Goal: Download file/media

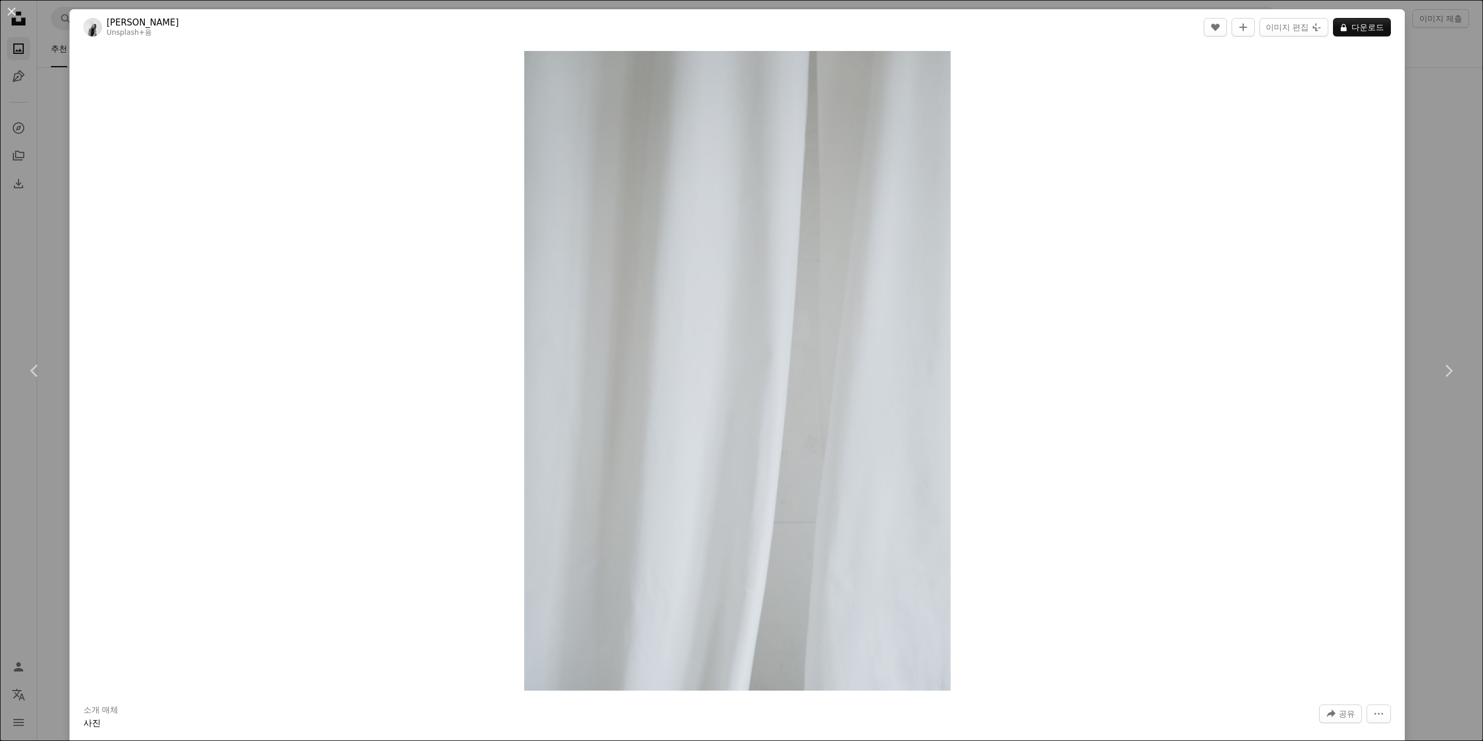
scroll to position [26704, 0]
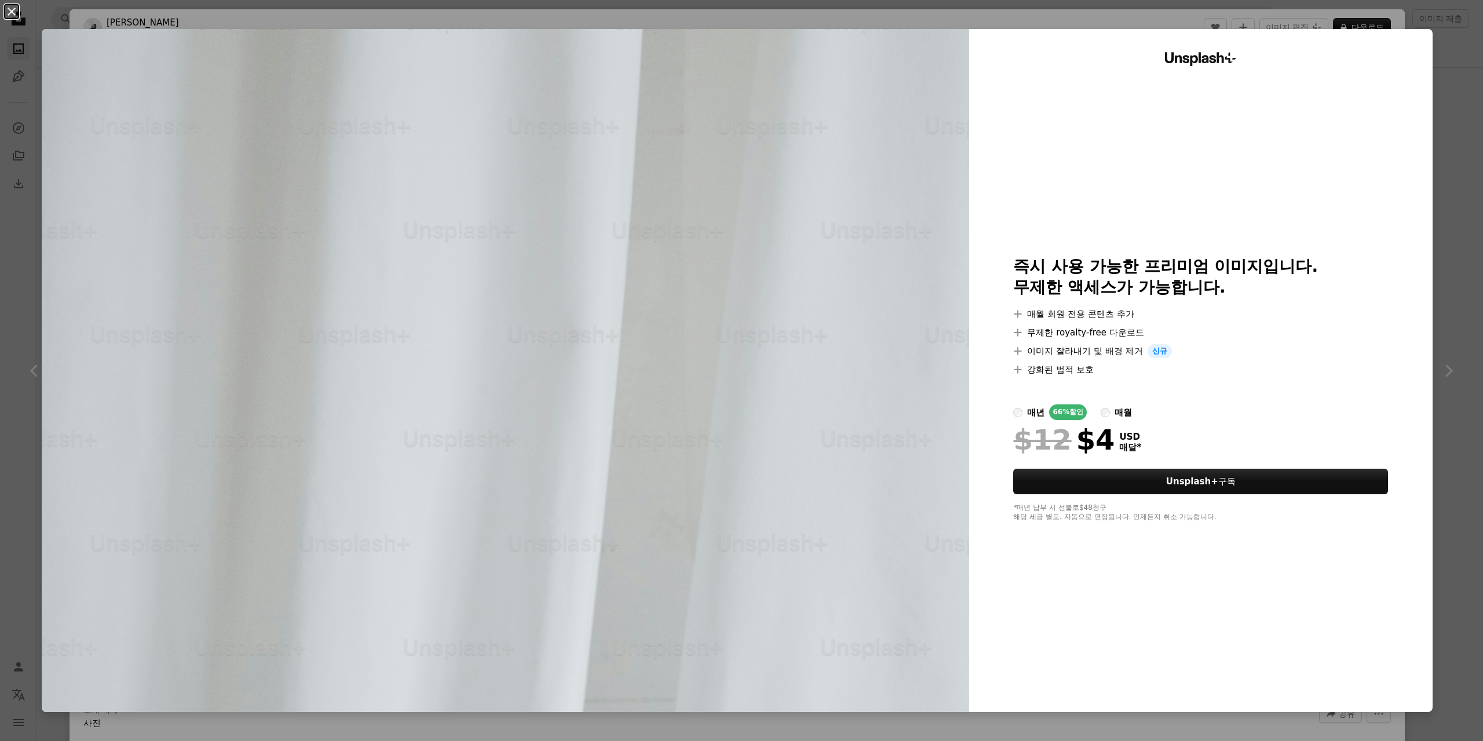
click at [15, 8] on button "An X shape" at bounding box center [12, 12] width 14 height 14
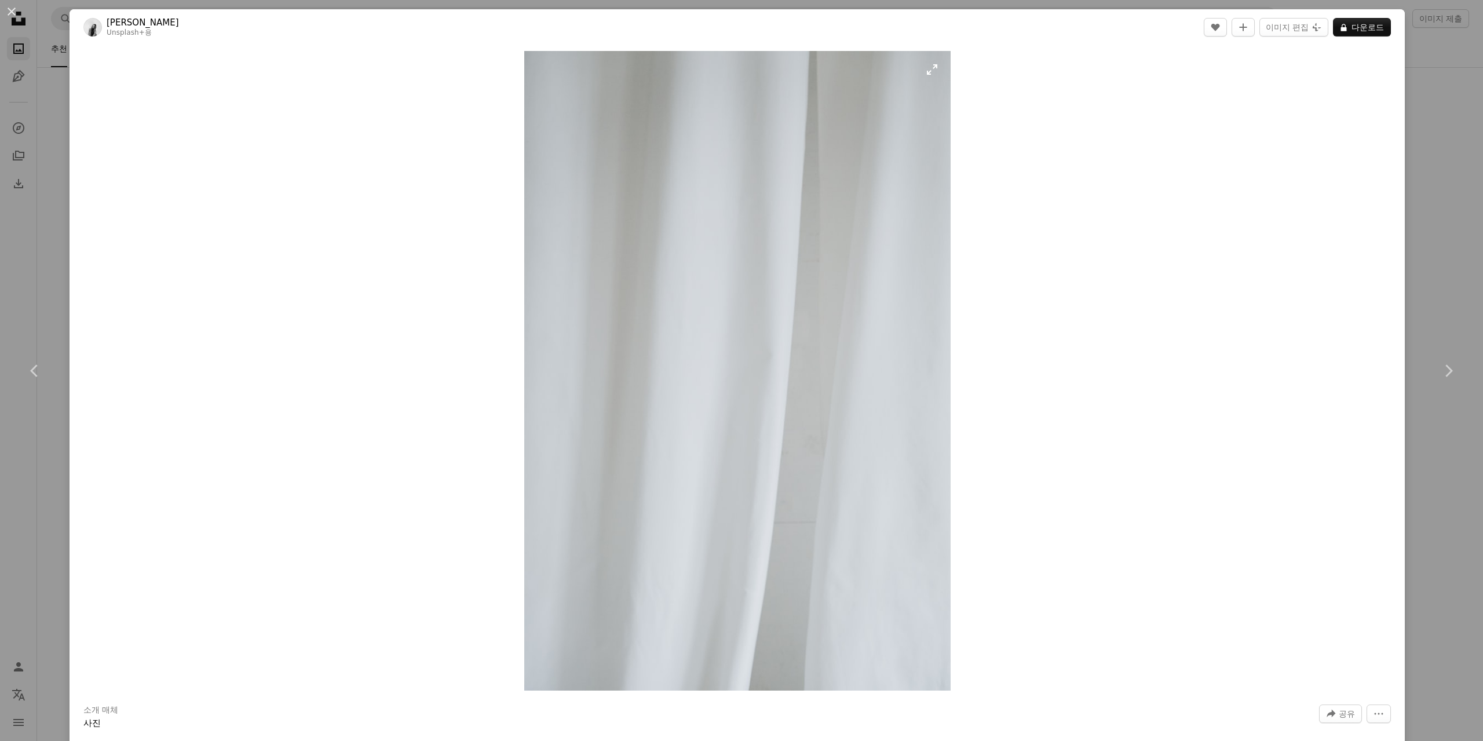
click at [695, 397] on img "이 이미지 확대" at bounding box center [737, 371] width 426 height 640
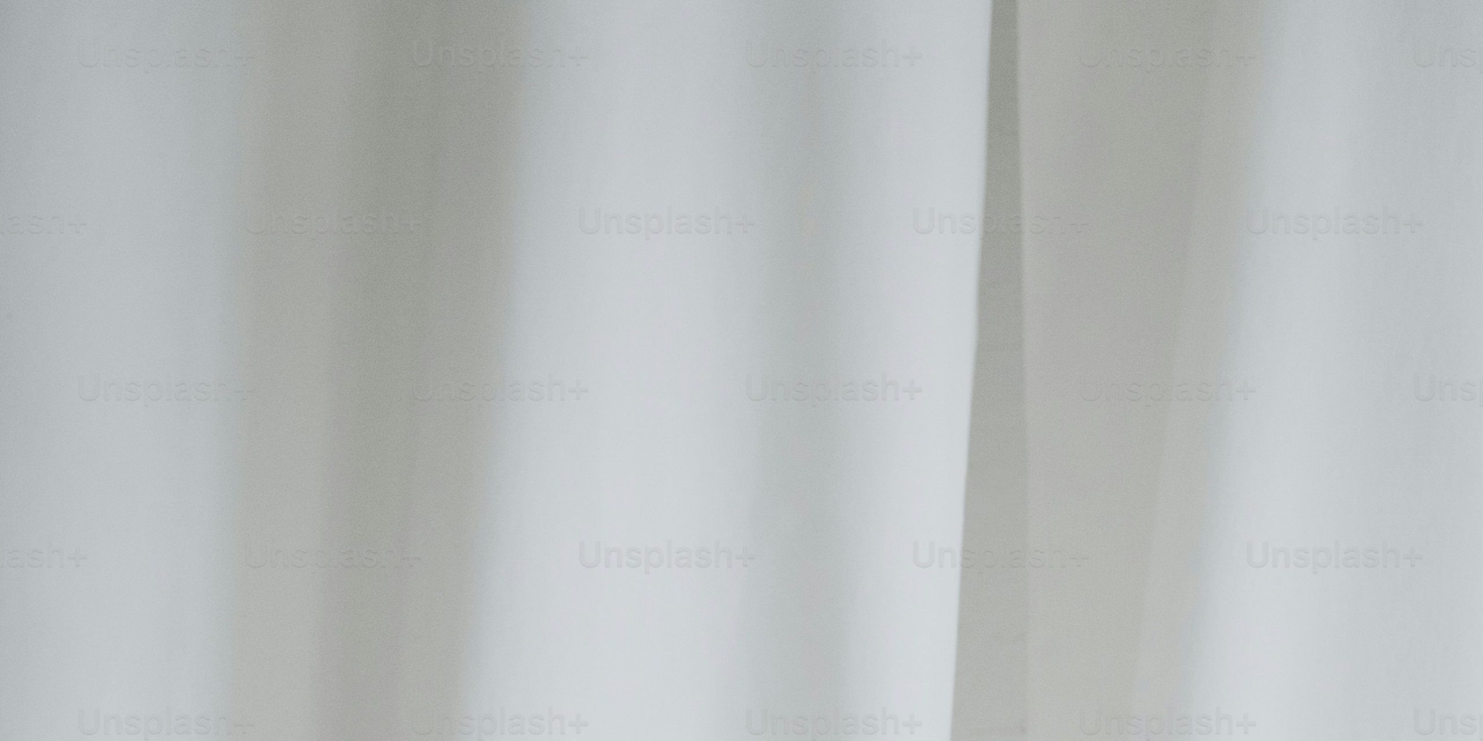
scroll to position [730, 0]
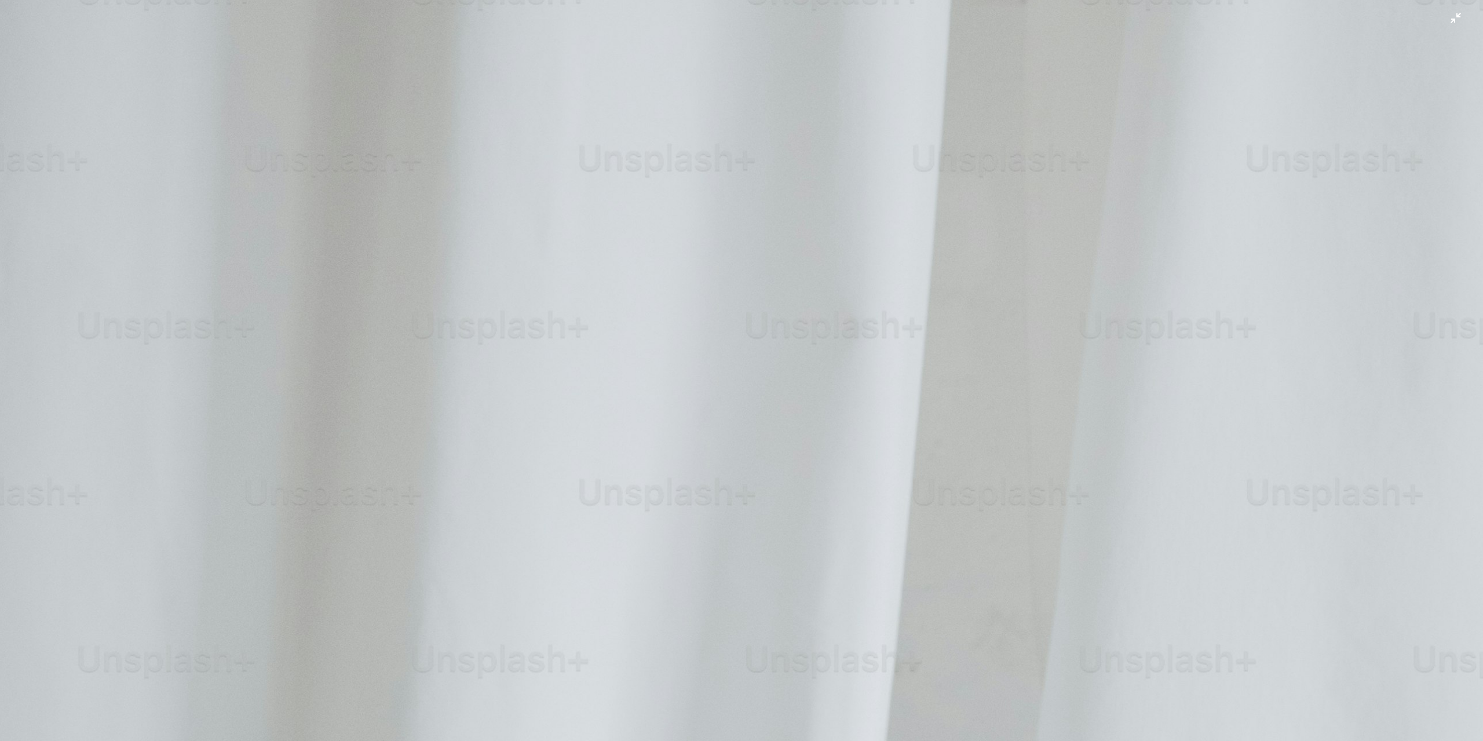
click at [1446, 14] on img "이 이미지 축소" at bounding box center [741, 383] width 1484 height 2226
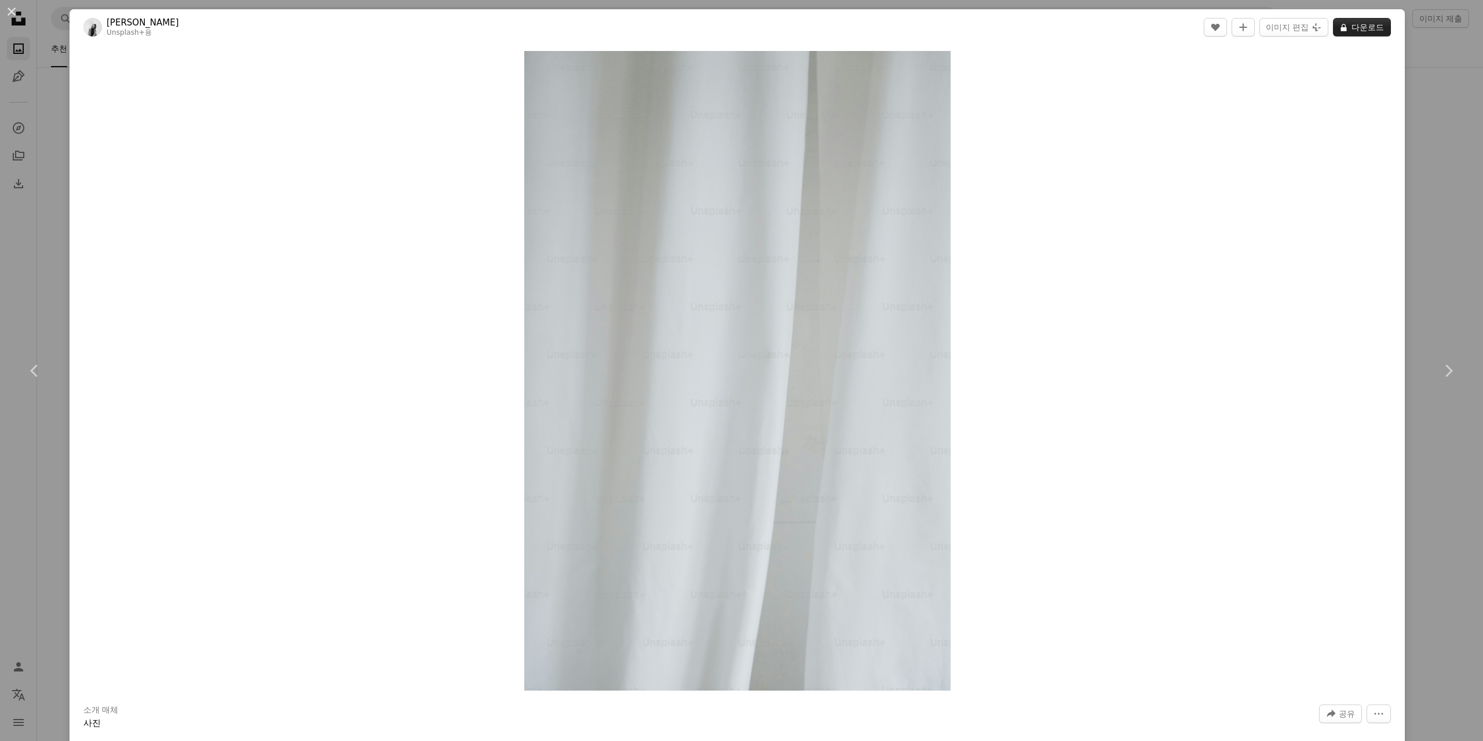
click at [1349, 31] on button "A lock 다운로드" at bounding box center [1362, 27] width 58 height 19
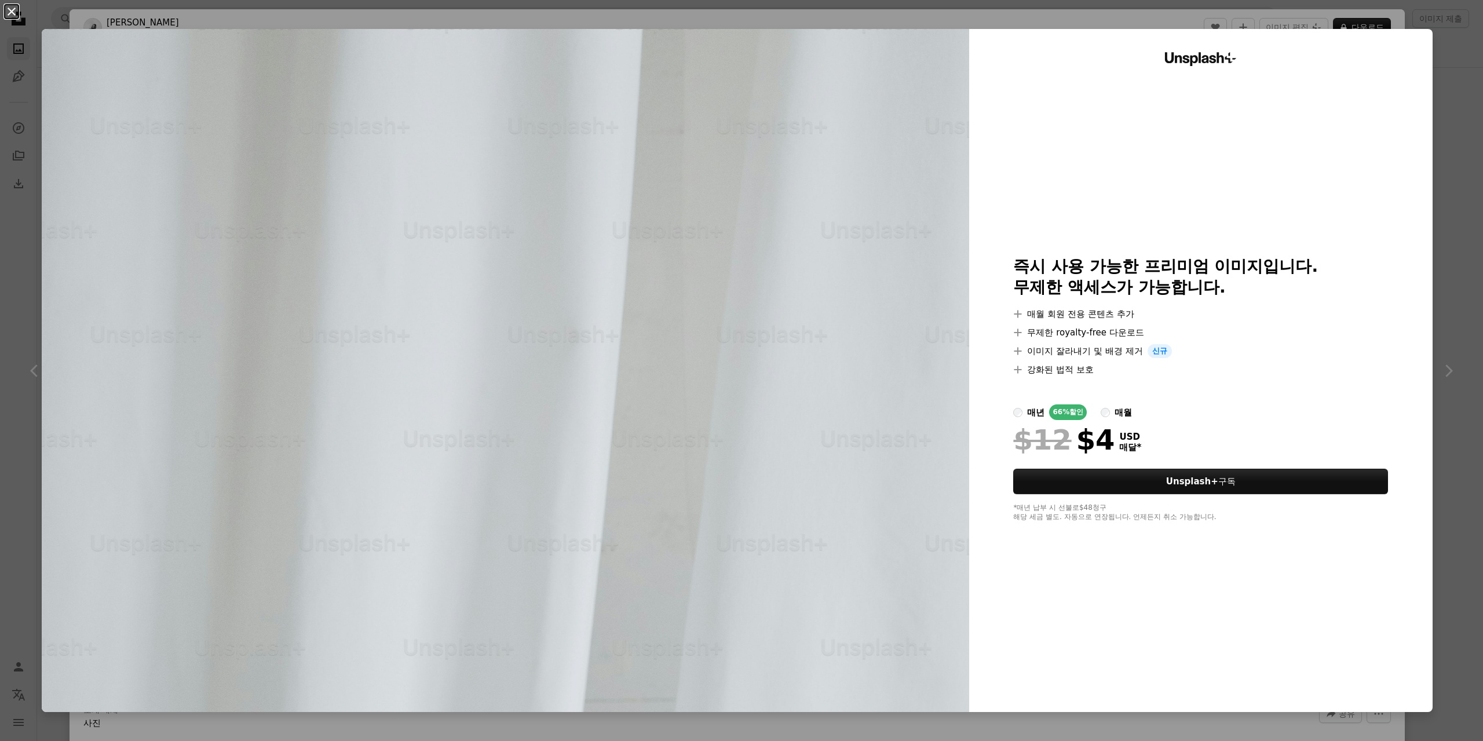
click at [12, 9] on button "An X shape" at bounding box center [12, 12] width 14 height 14
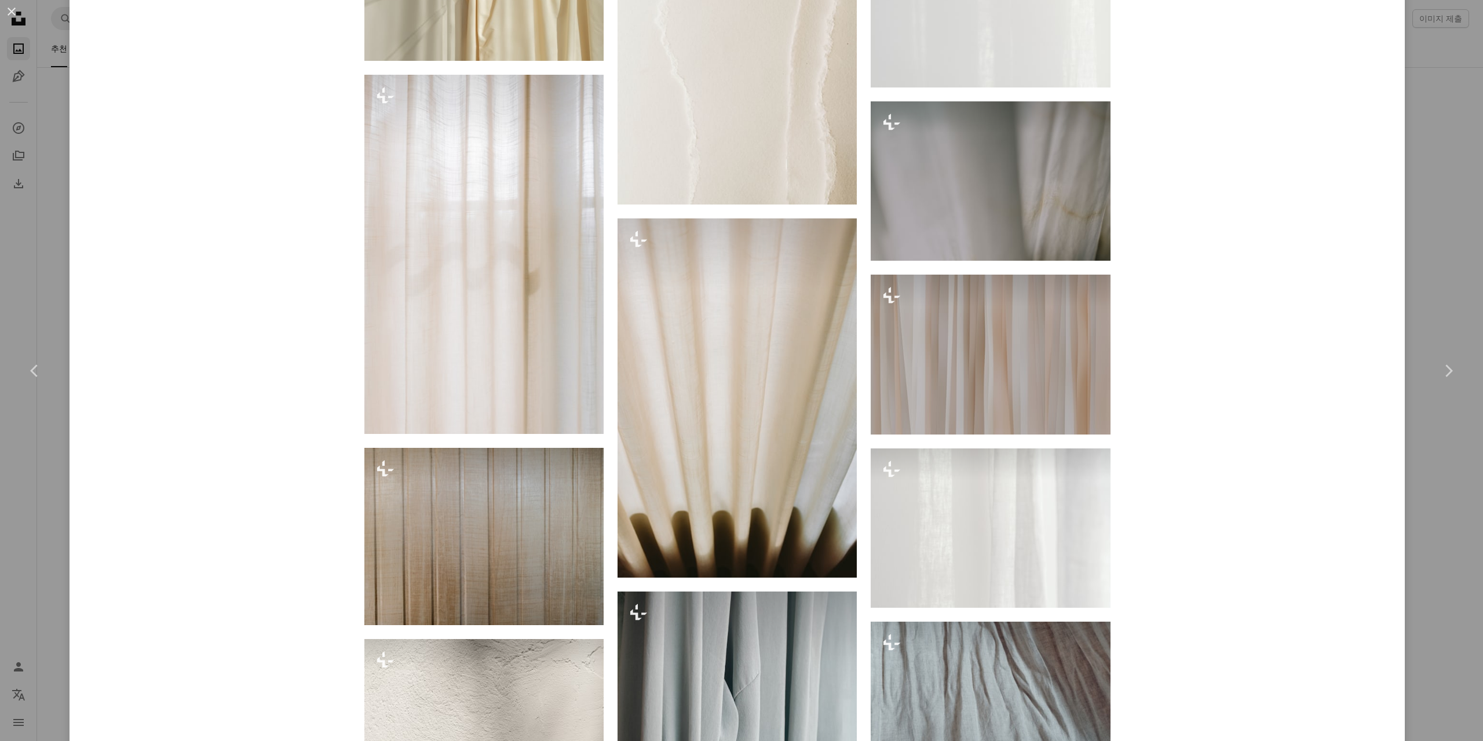
scroll to position [1970, 0]
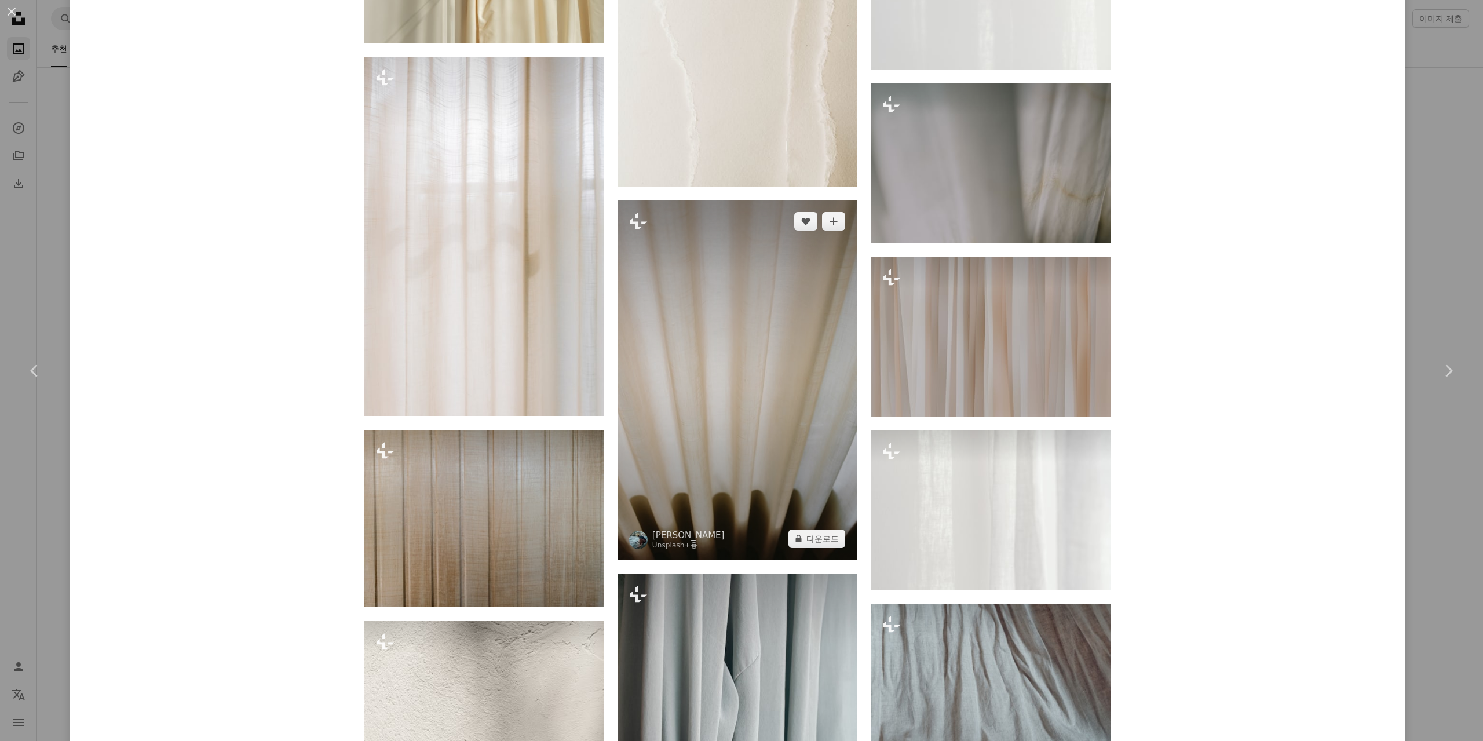
click at [773, 283] on img at bounding box center [737, 379] width 239 height 359
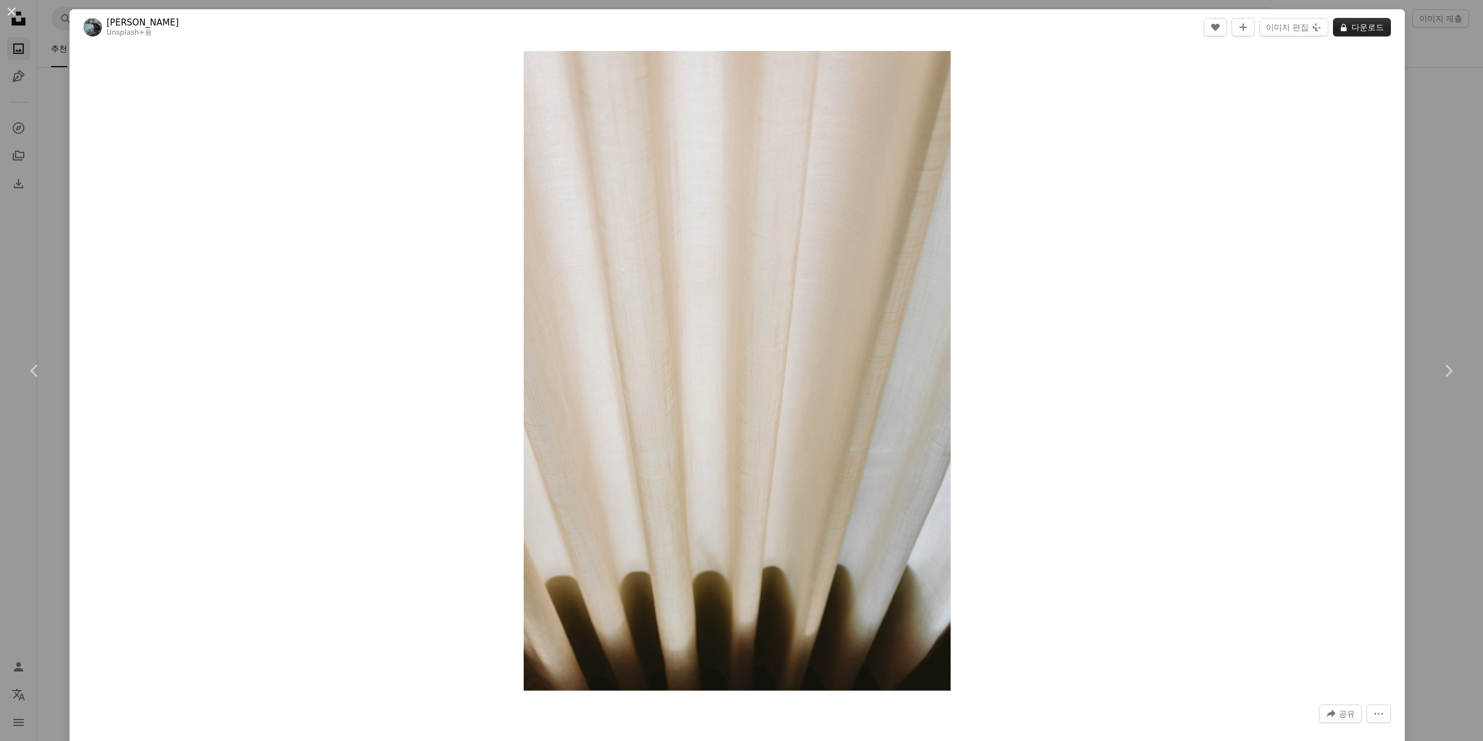
click at [1350, 25] on button "A lock 다운로드" at bounding box center [1362, 27] width 58 height 19
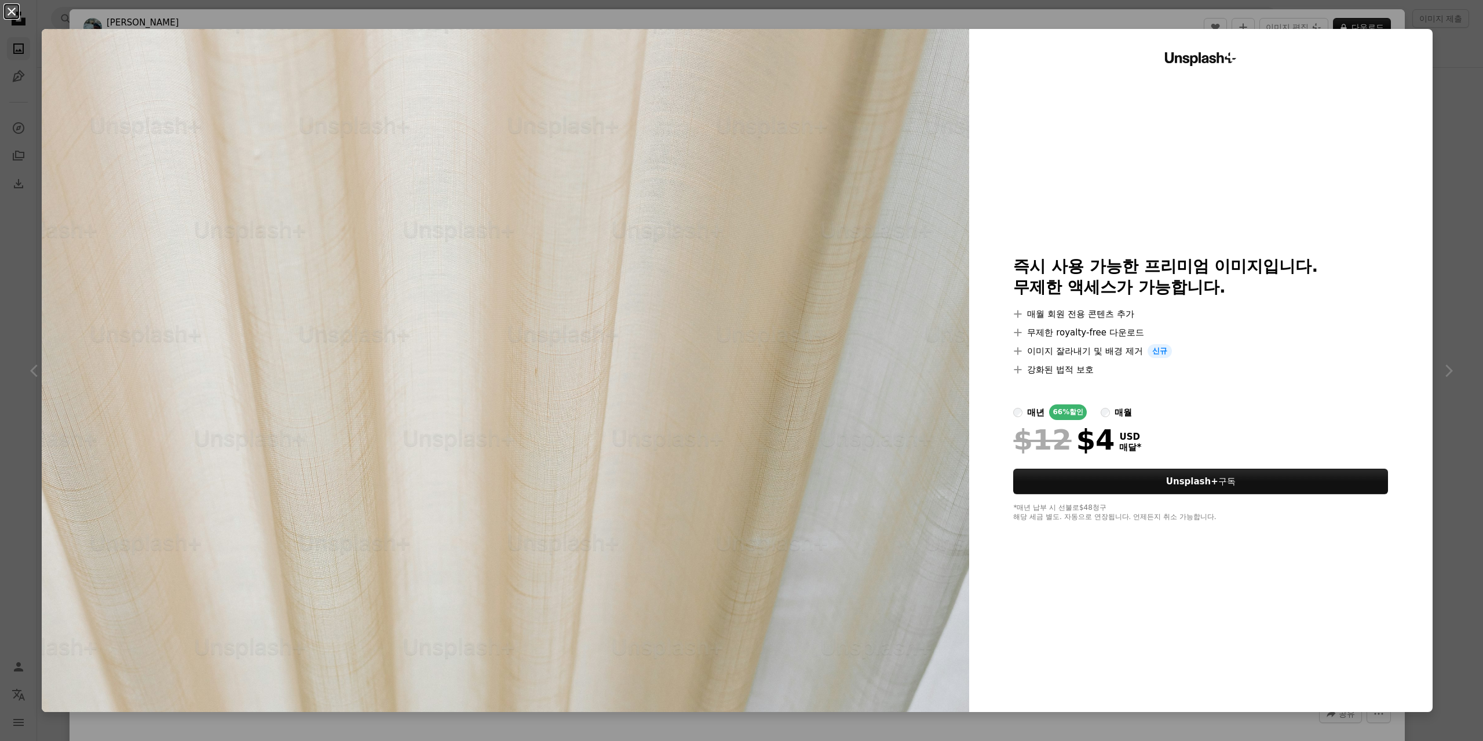
click at [17, 15] on button "An X shape" at bounding box center [12, 12] width 14 height 14
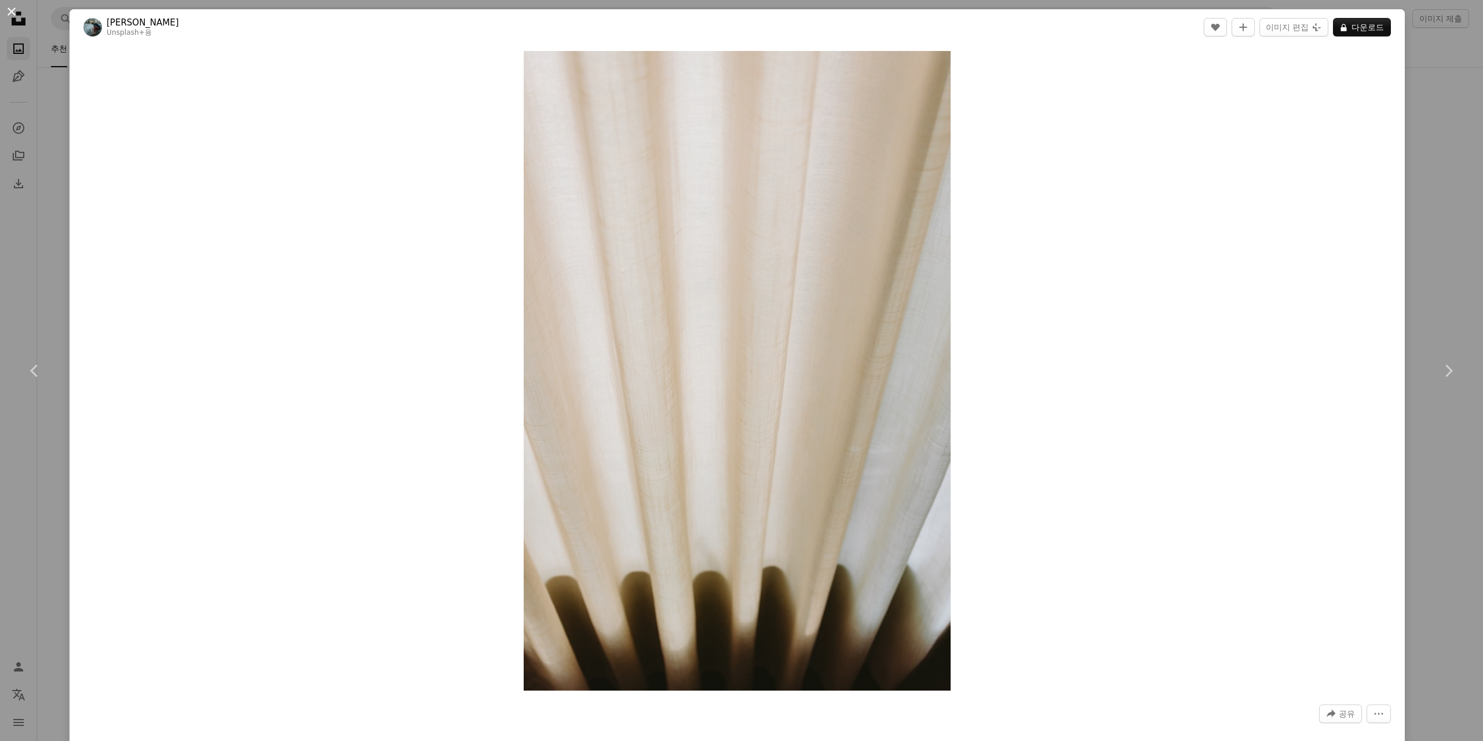
click at [13, 9] on button "An X shape" at bounding box center [12, 12] width 14 height 14
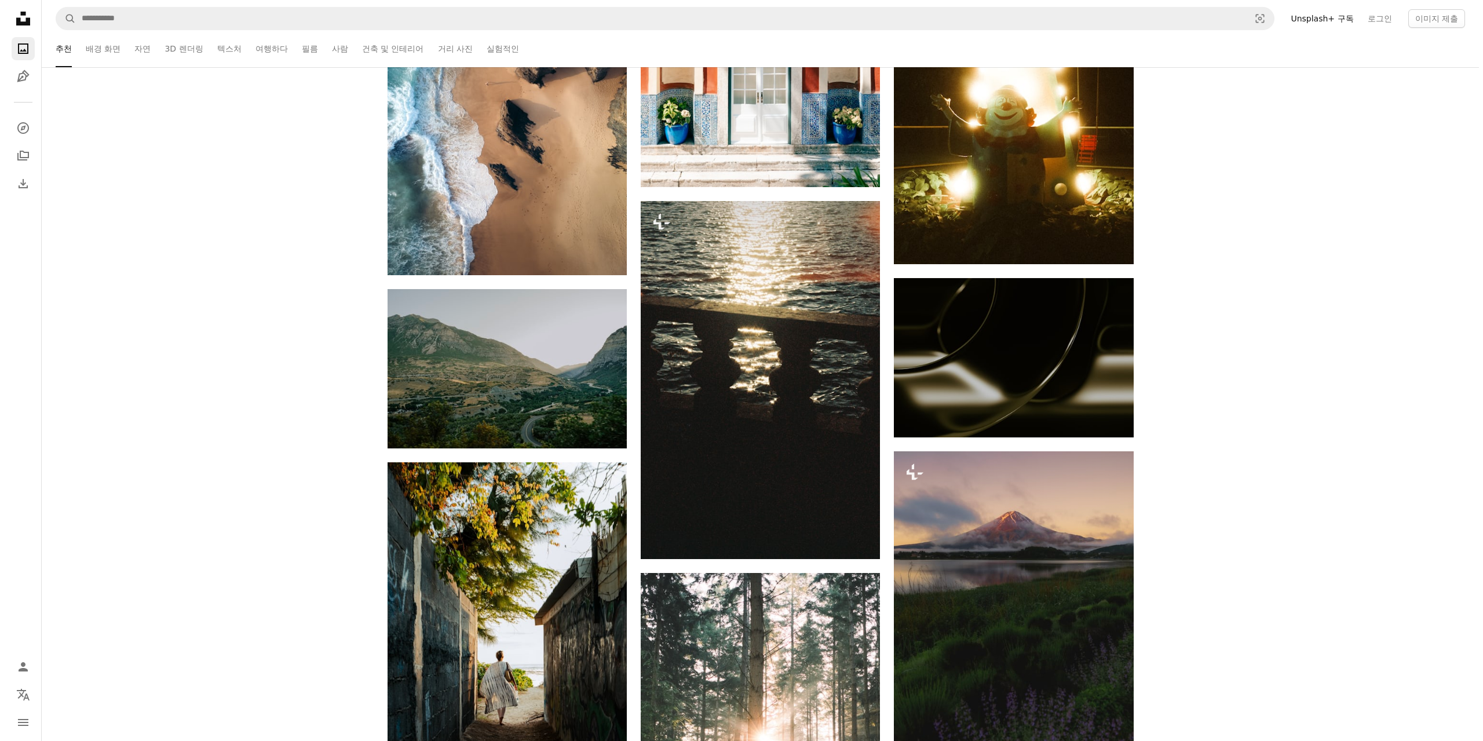
scroll to position [35046, 0]
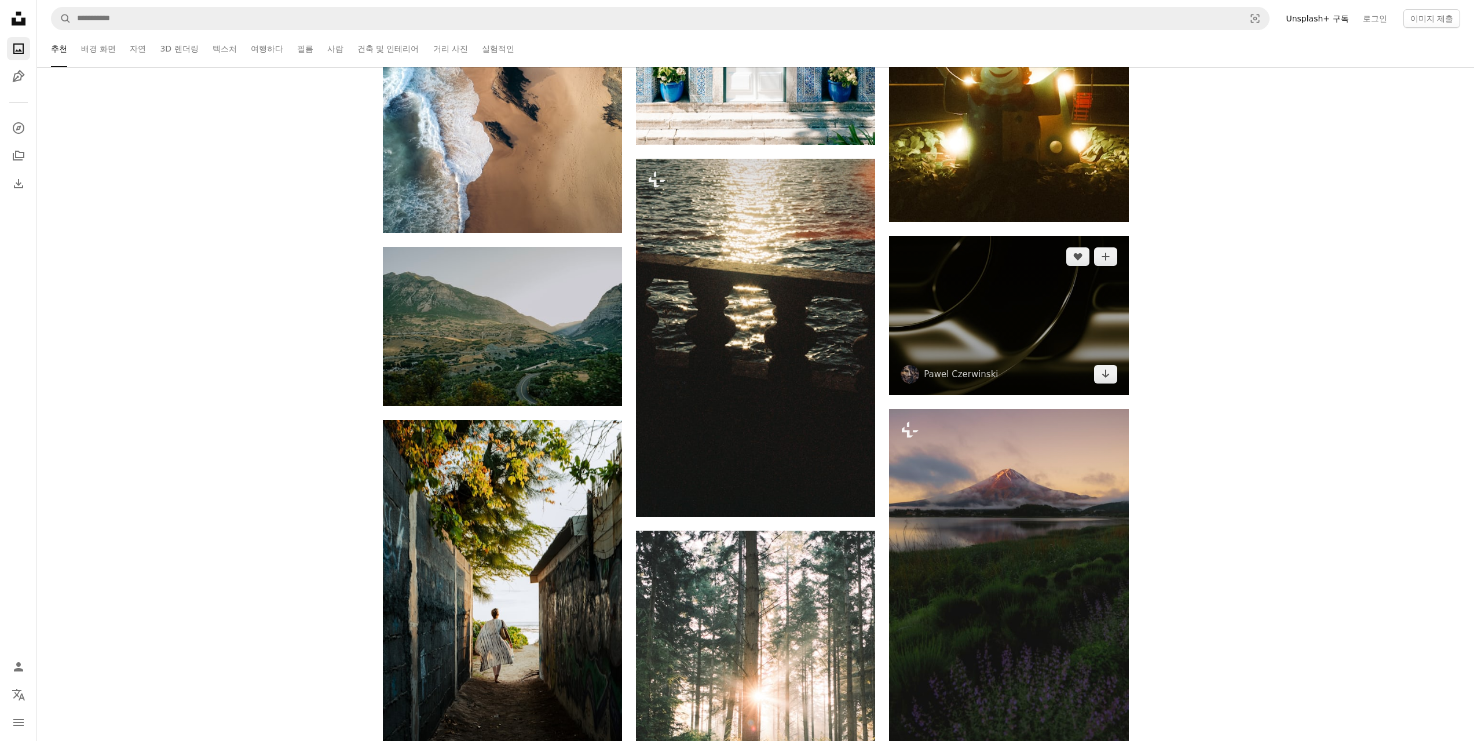
click at [969, 333] on img at bounding box center [1008, 315] width 239 height 159
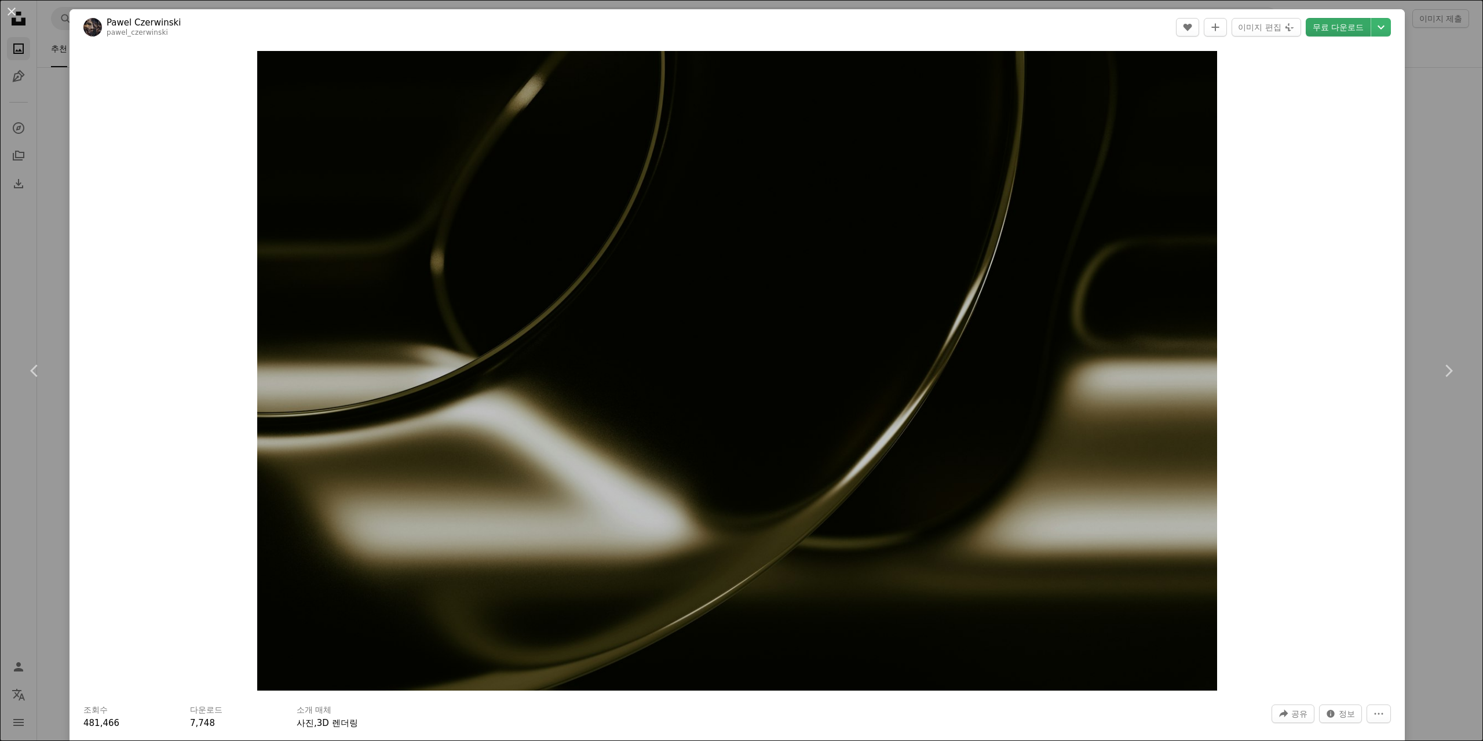
click at [1344, 32] on link "무료 다운로드" at bounding box center [1338, 27] width 65 height 19
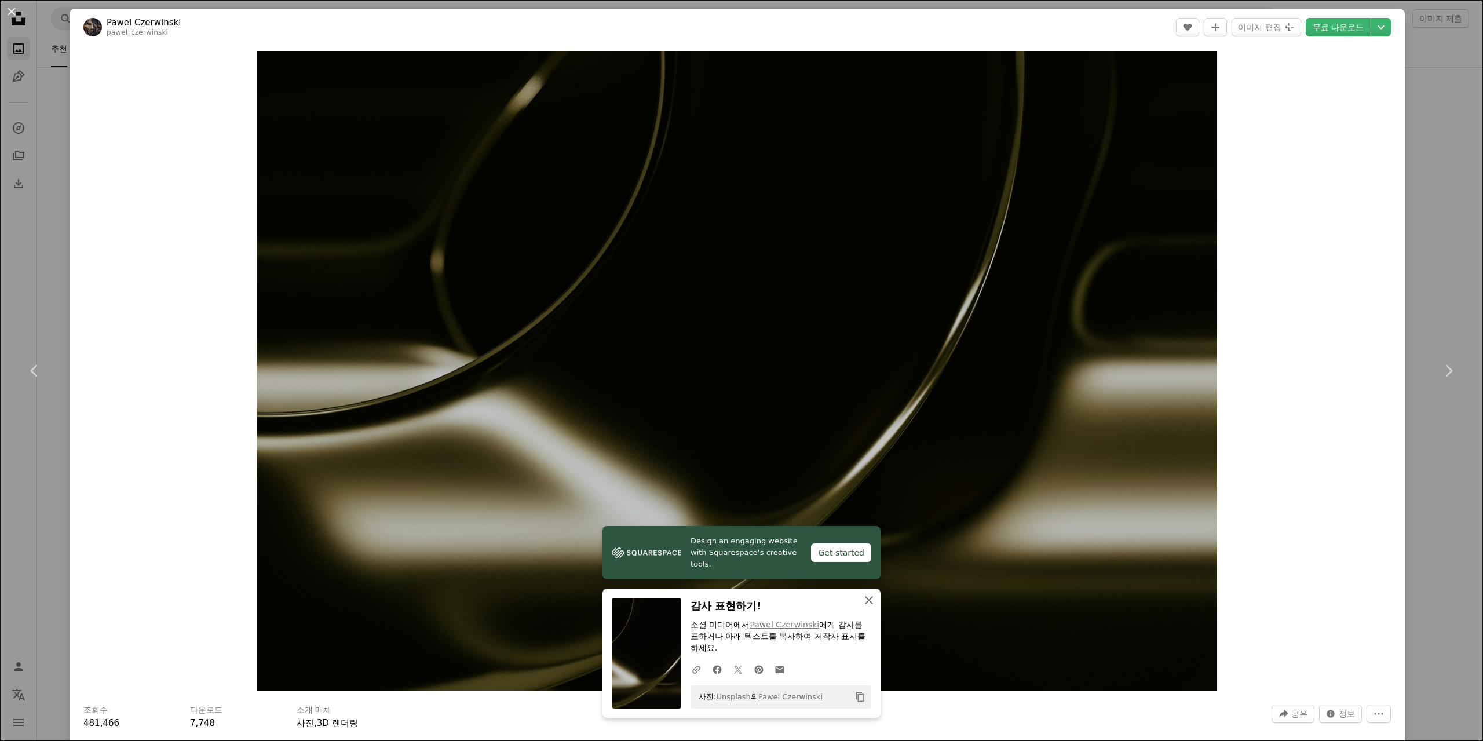
click at [862, 599] on icon "An X shape" at bounding box center [869, 600] width 14 height 14
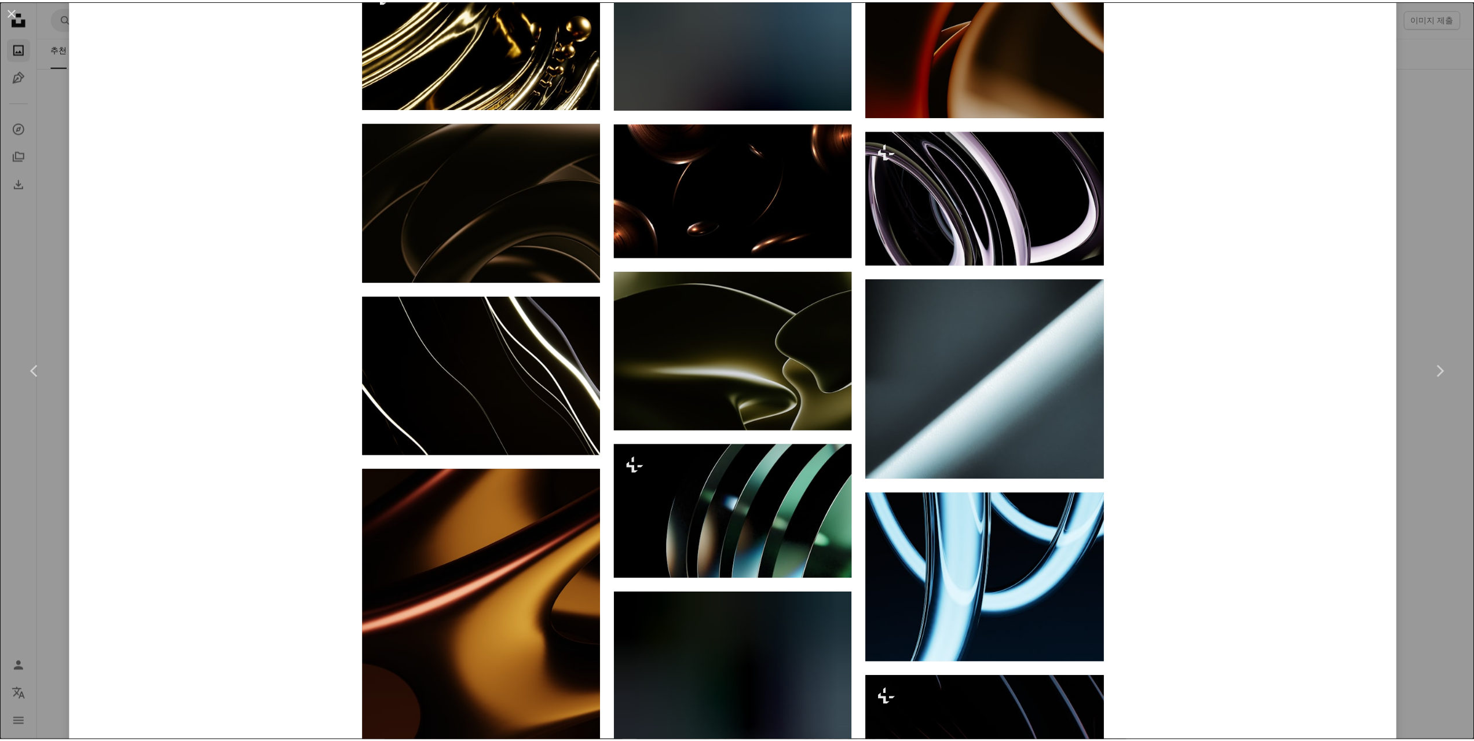
scroll to position [1680, 0]
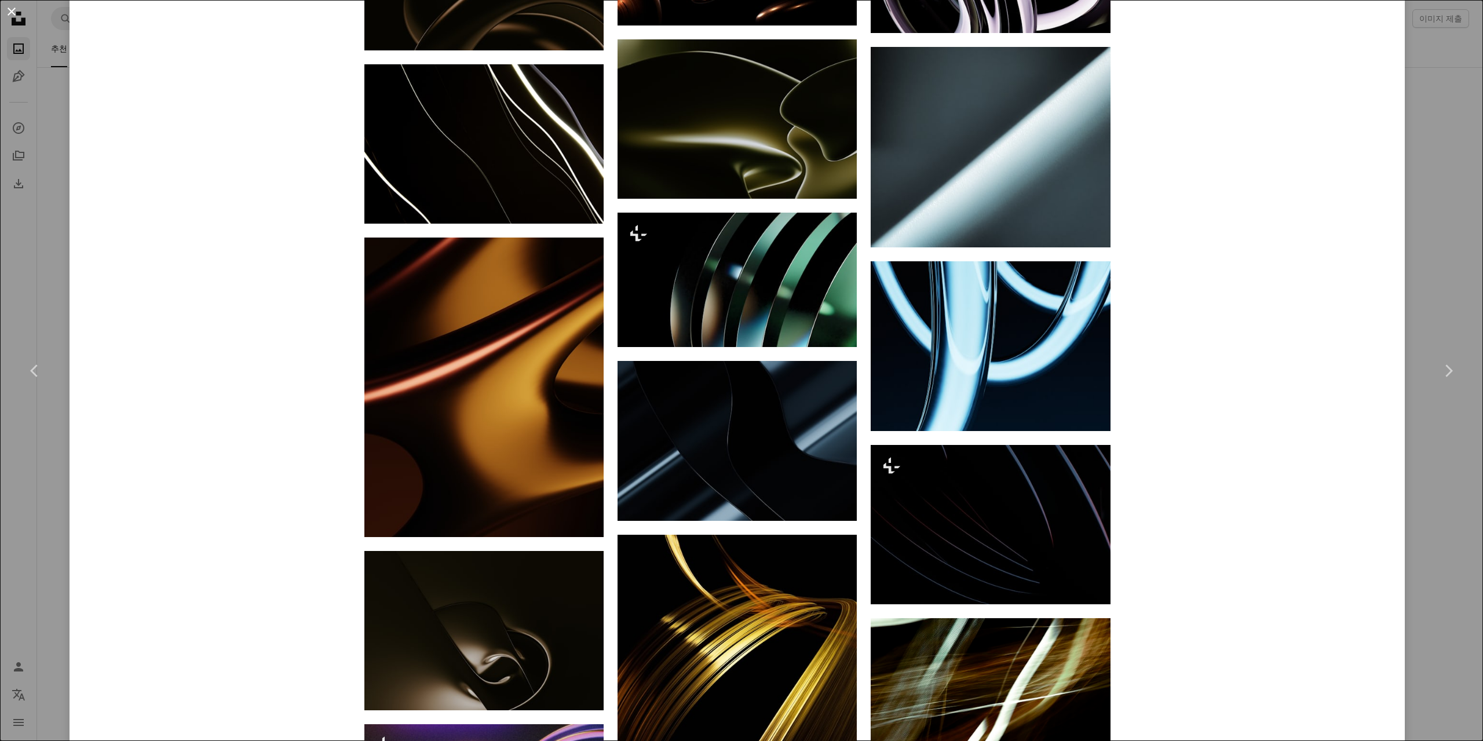
click at [14, 5] on button "An X shape" at bounding box center [12, 12] width 14 height 14
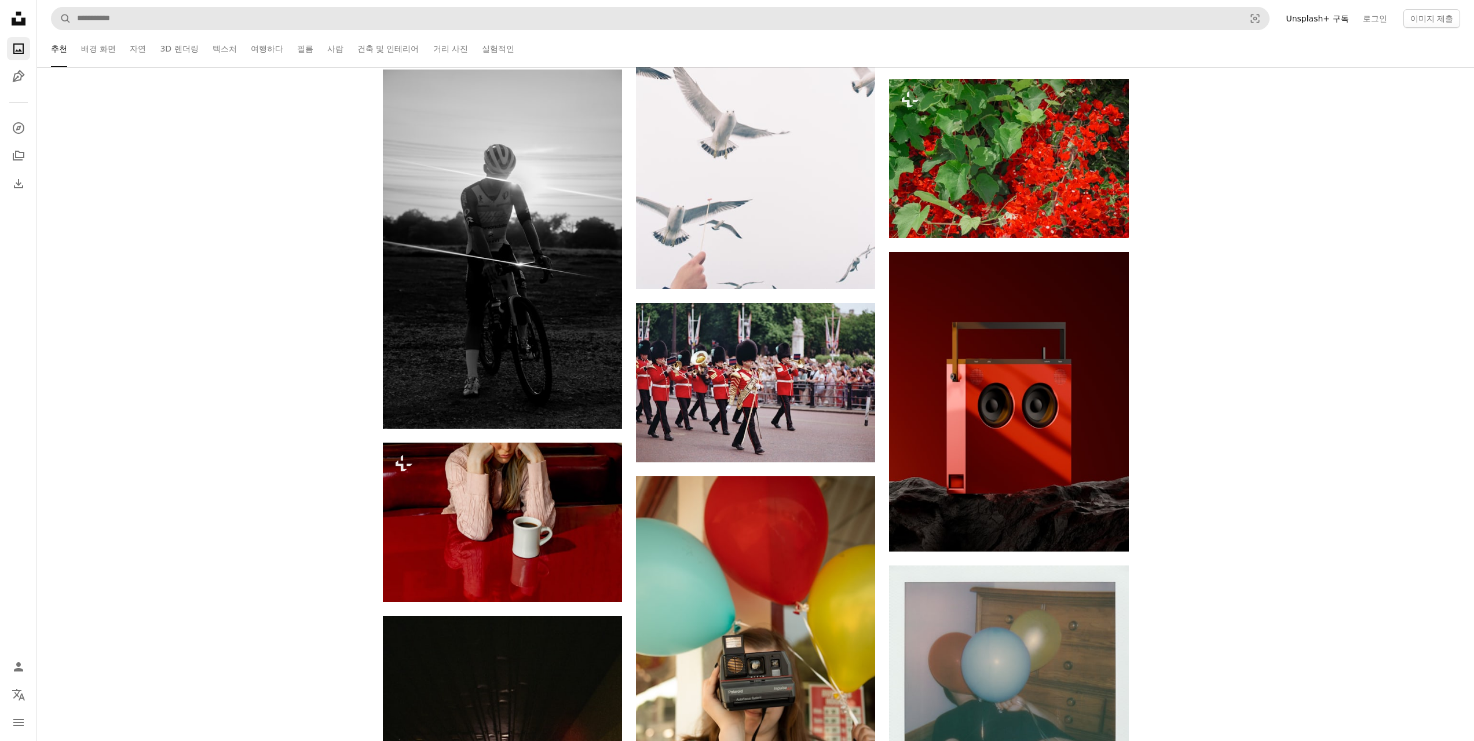
scroll to position [47848, 0]
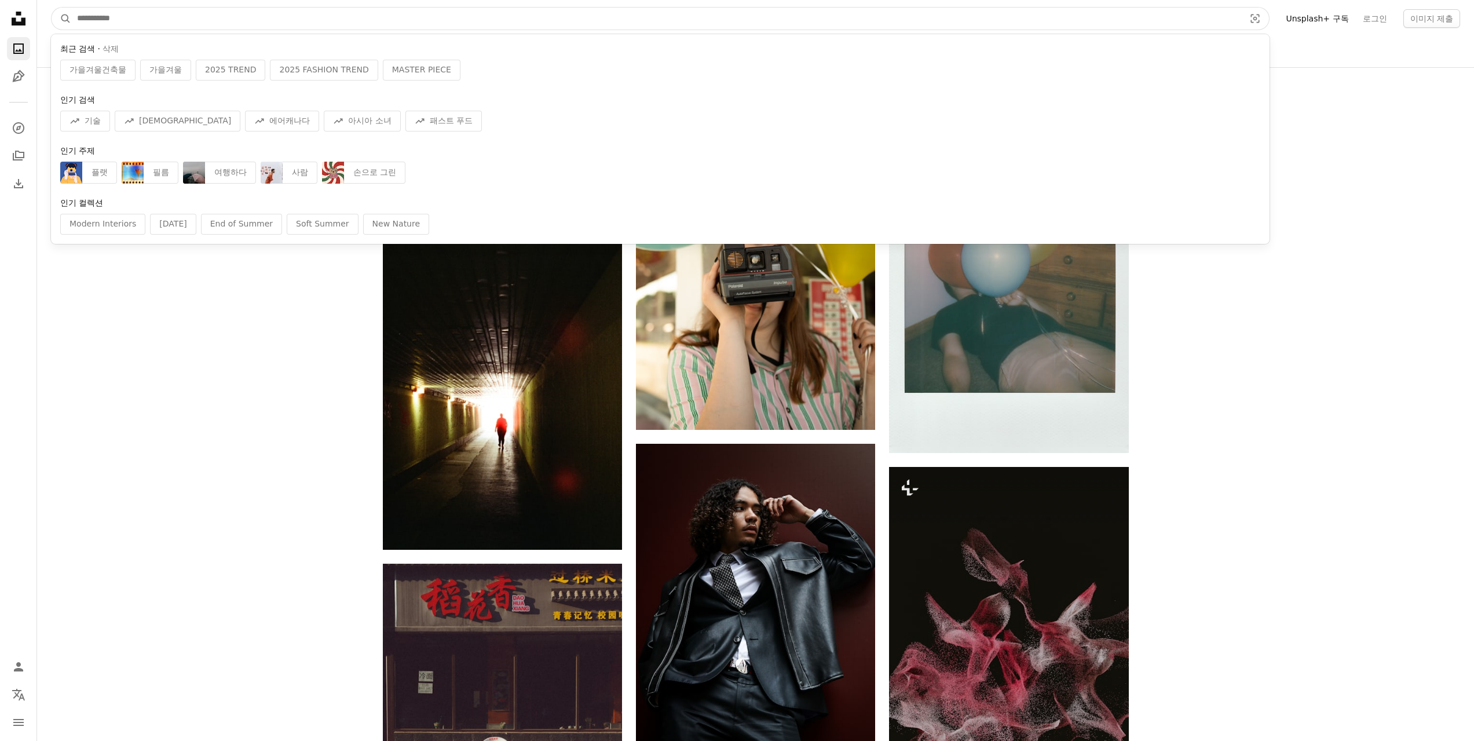
click at [154, 14] on input "사이트 전체에서 이미지 찾기" at bounding box center [656, 19] width 1170 height 22
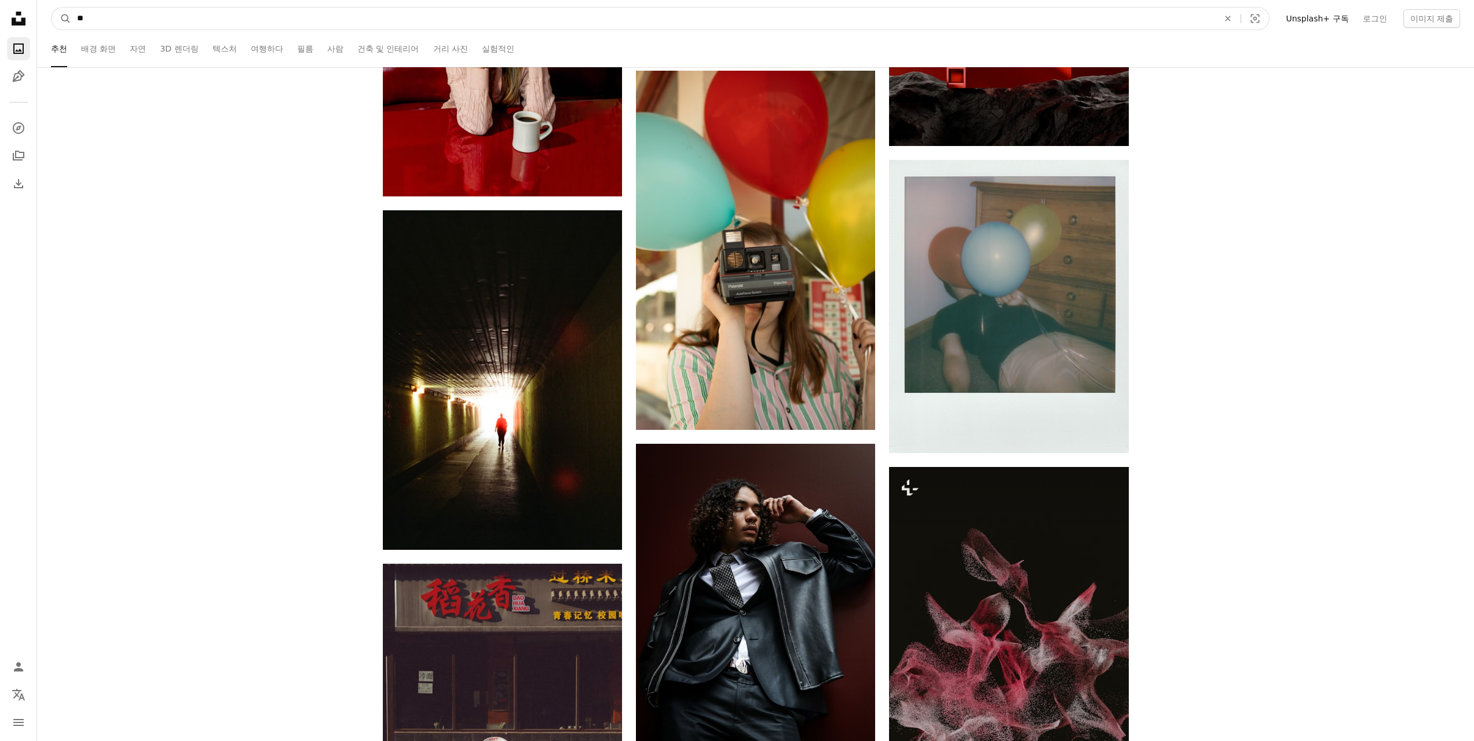
type input "*"
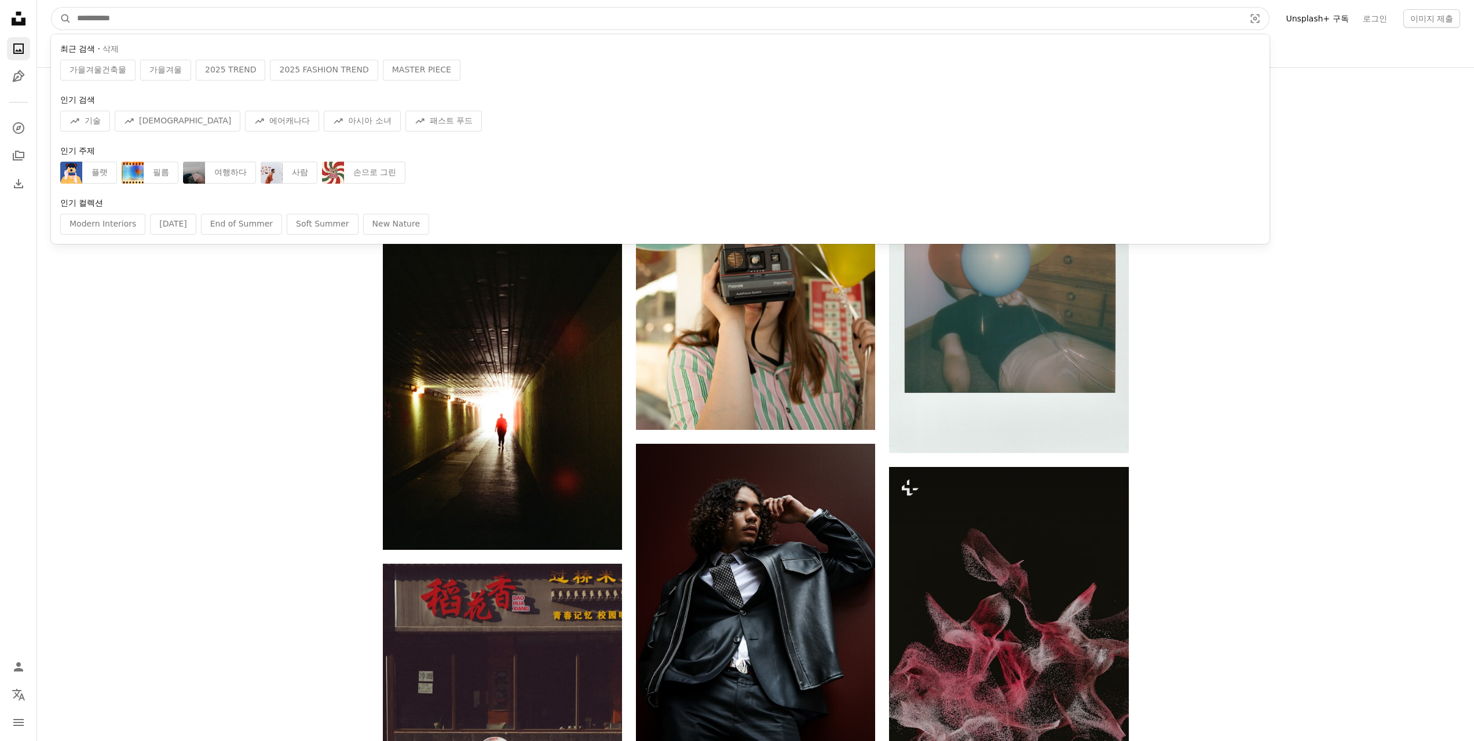
type input "*"
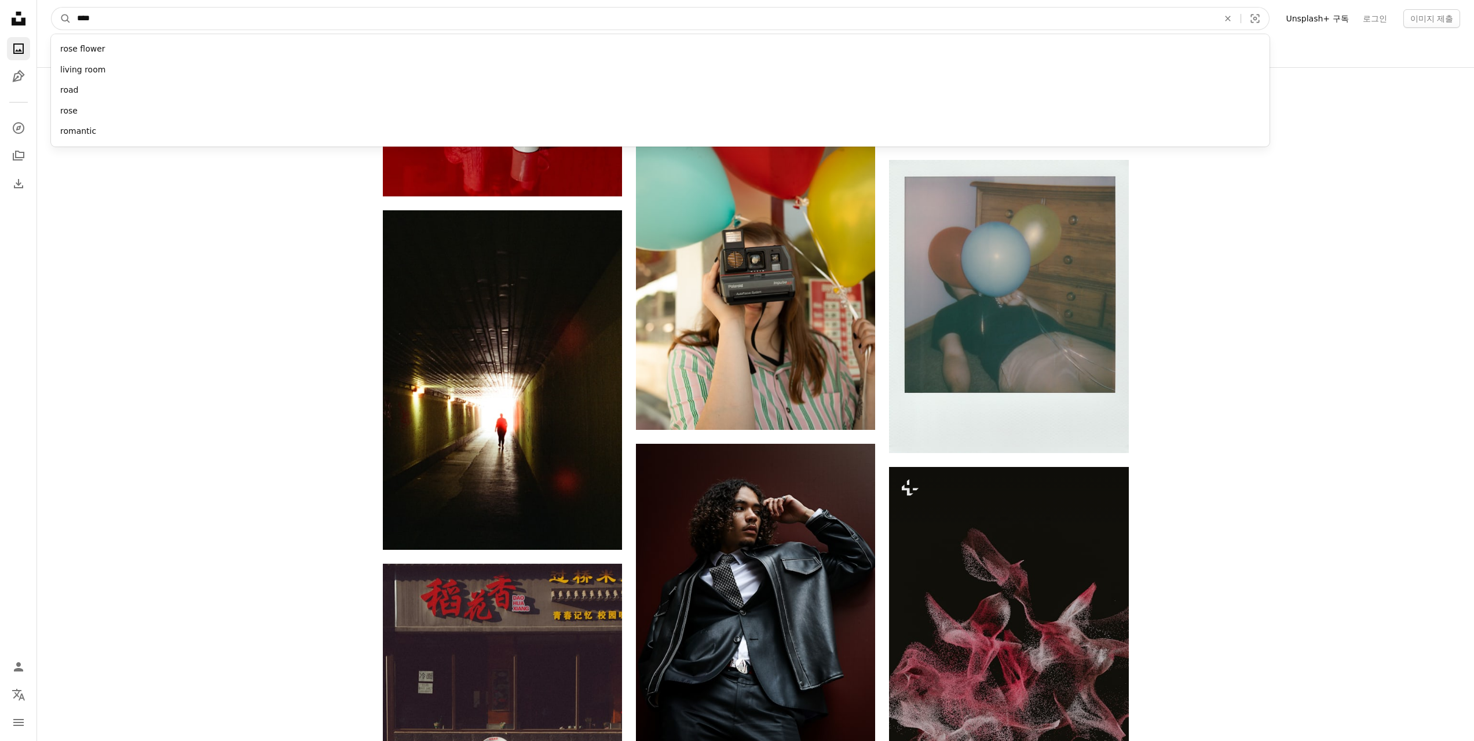
type input "****"
click at [52, 8] on button "A magnifying glass" at bounding box center [62, 19] width 20 height 22
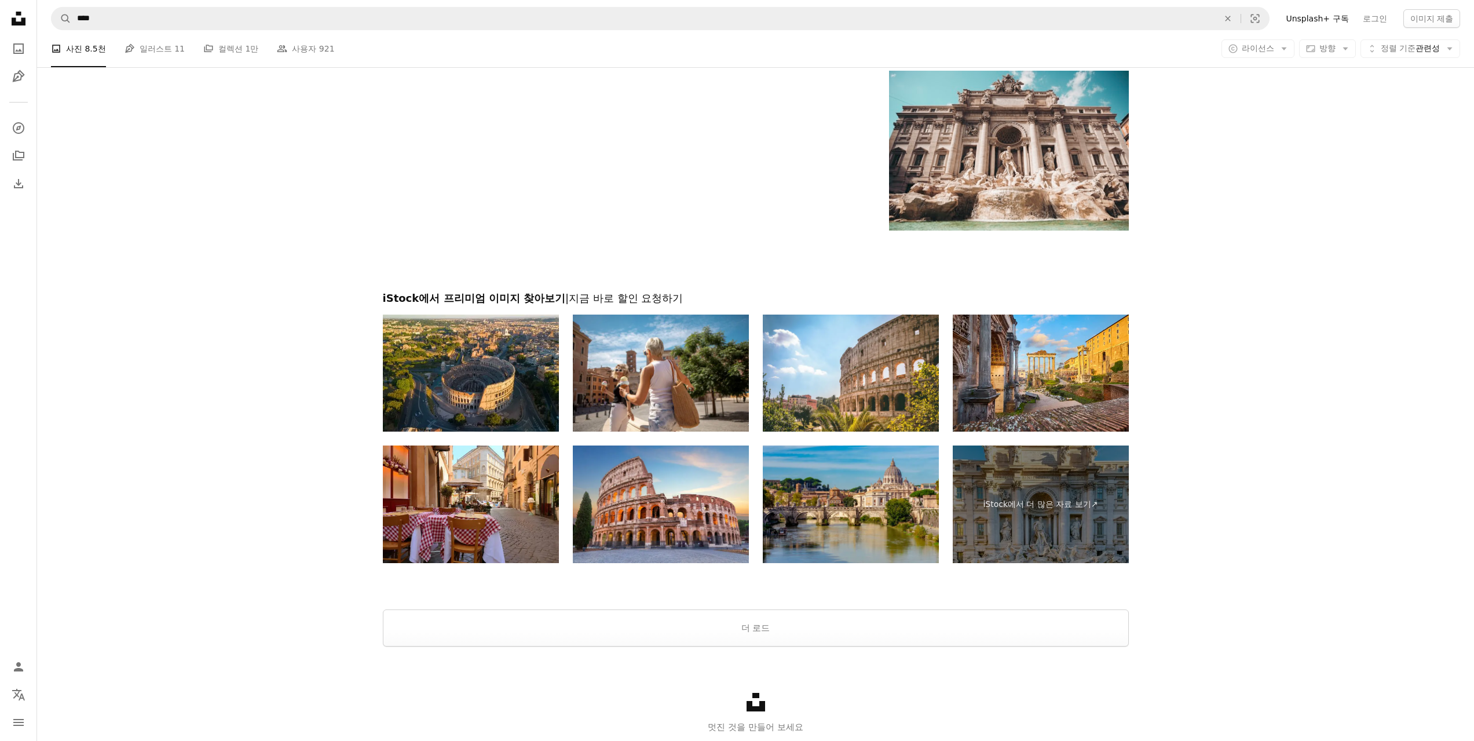
scroll to position [1932, 0]
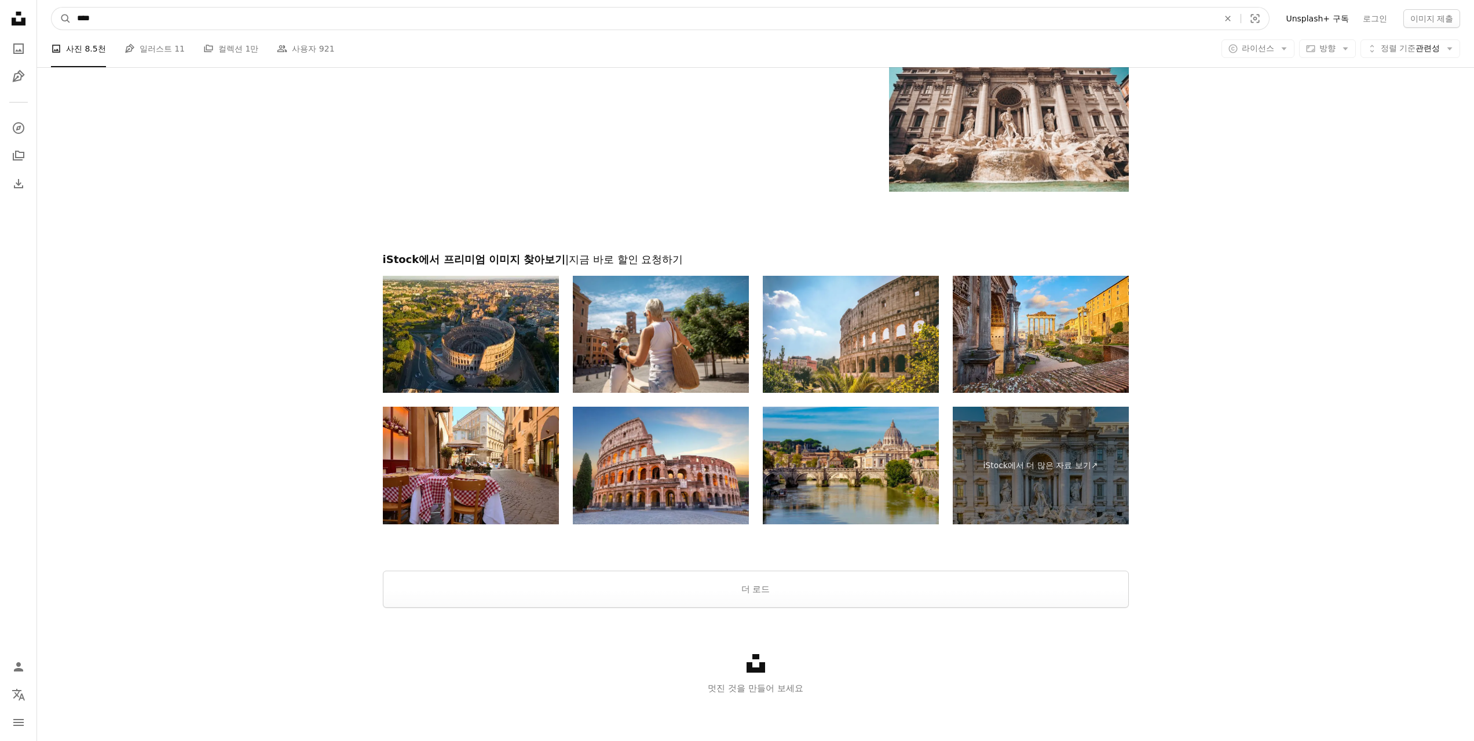
drag, startPoint x: 141, startPoint y: 23, endPoint x: 0, endPoint y: 6, distance: 141.8
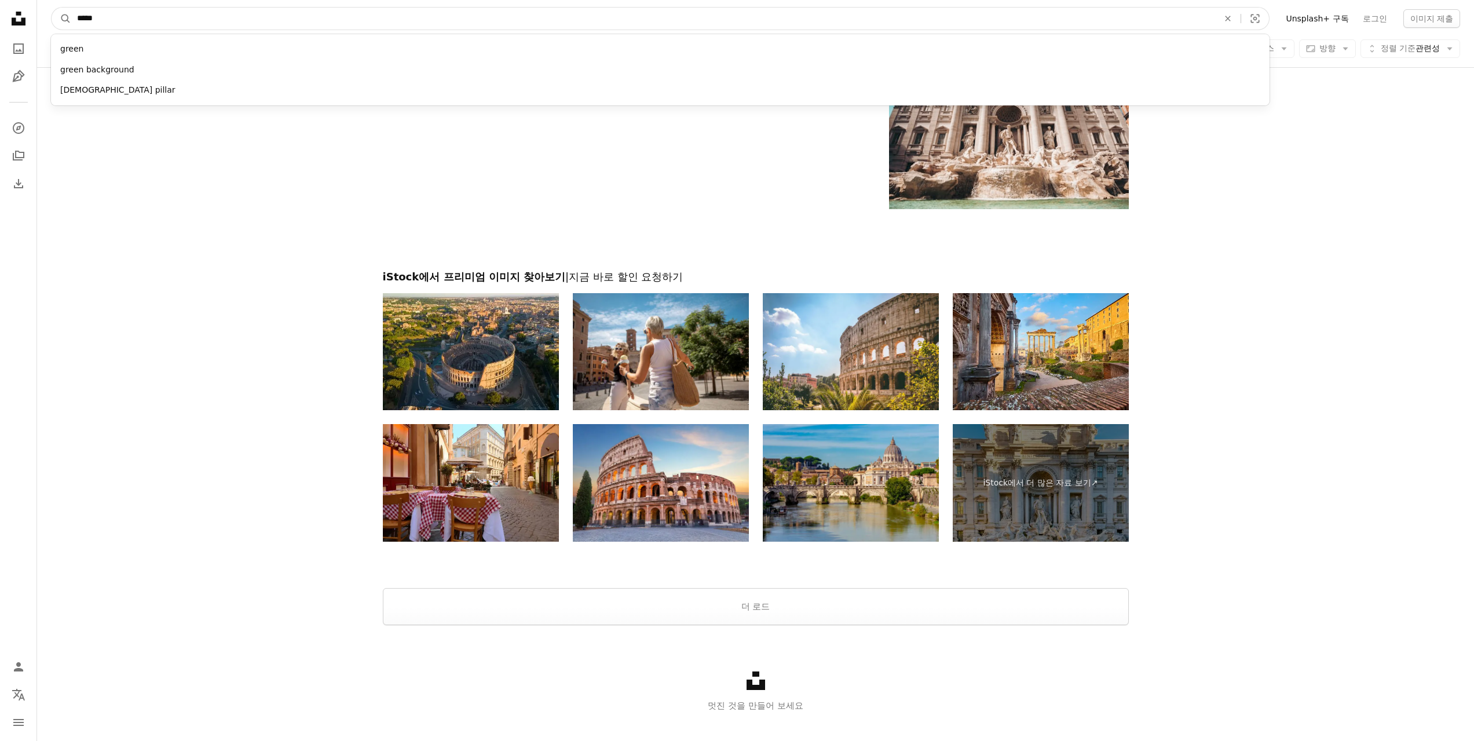
type input "******"
click button "A magnifying glass" at bounding box center [62, 19] width 20 height 22
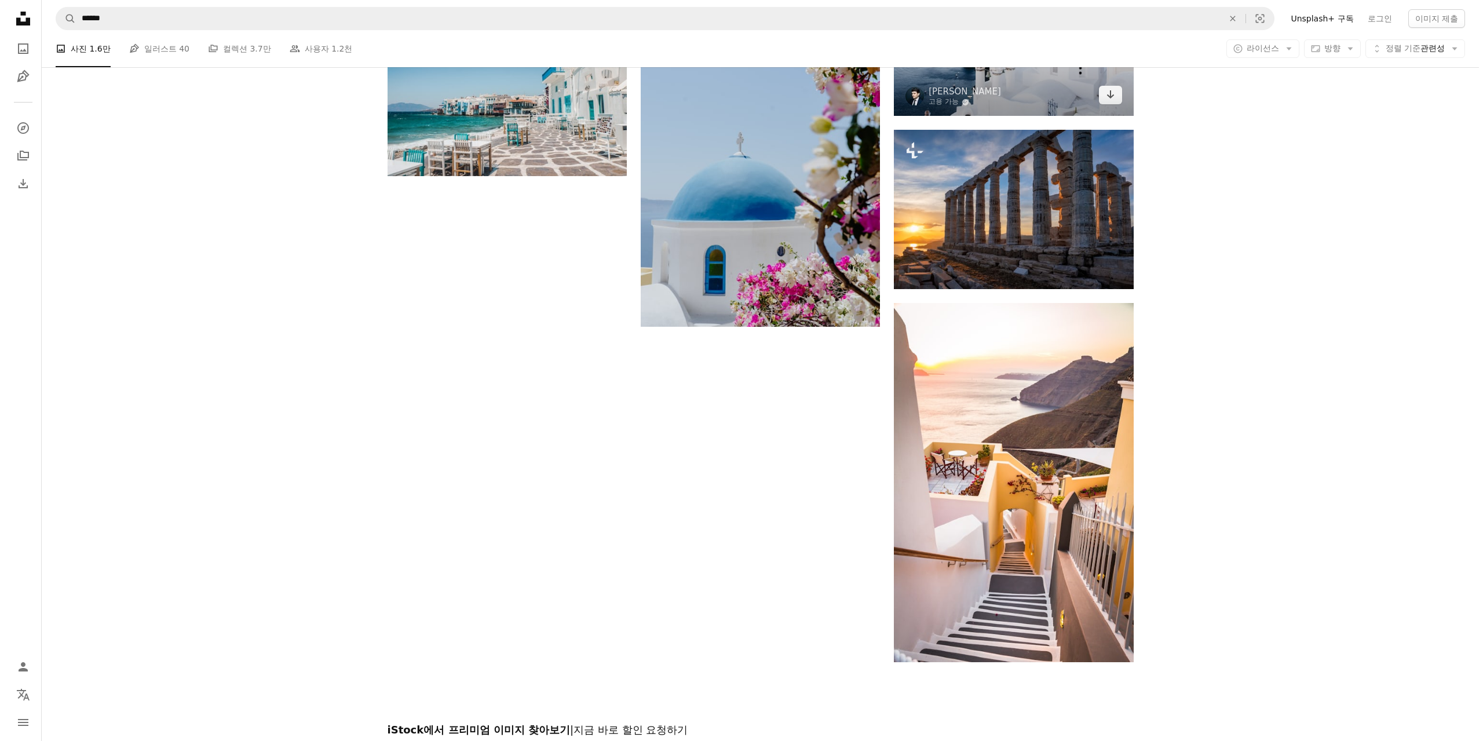
scroll to position [1537, 0]
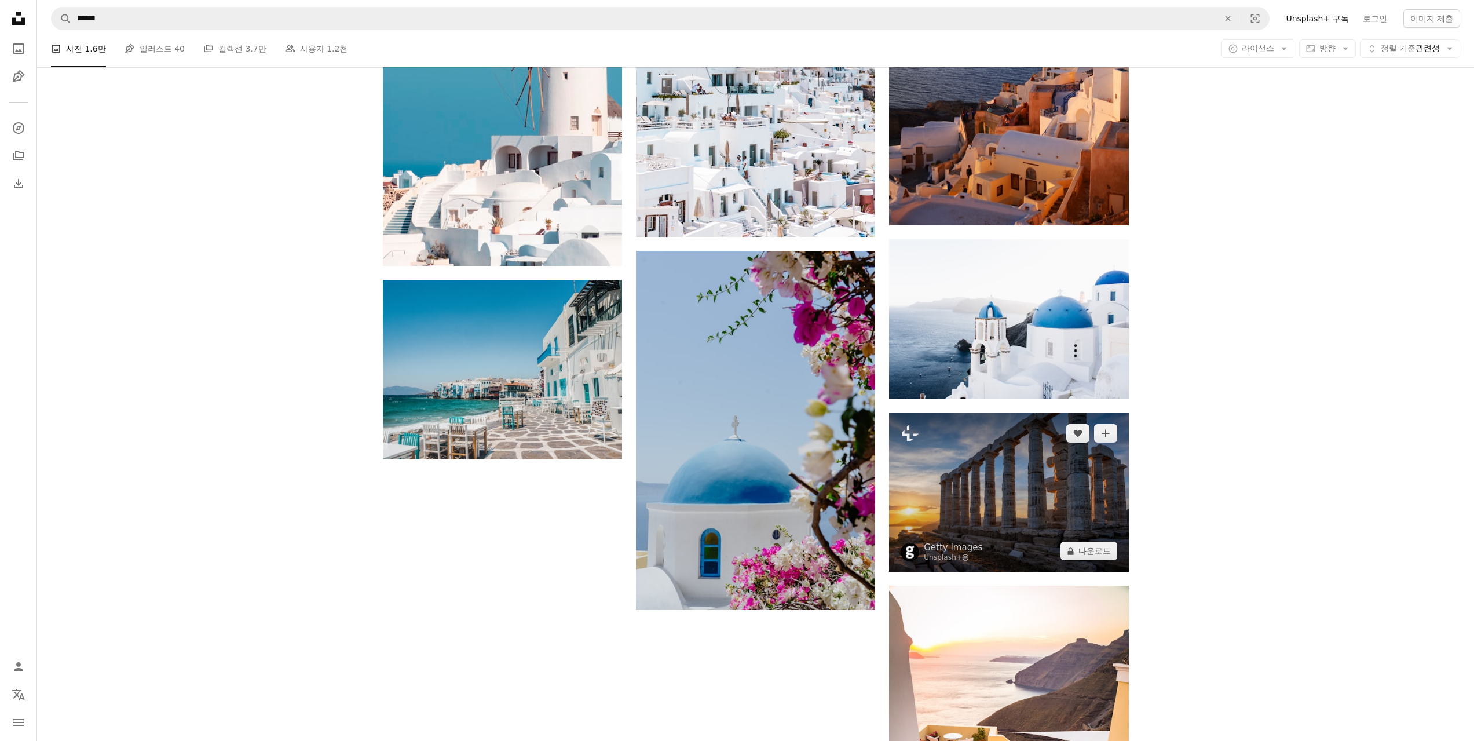
click at [1050, 474] on img at bounding box center [1008, 491] width 239 height 159
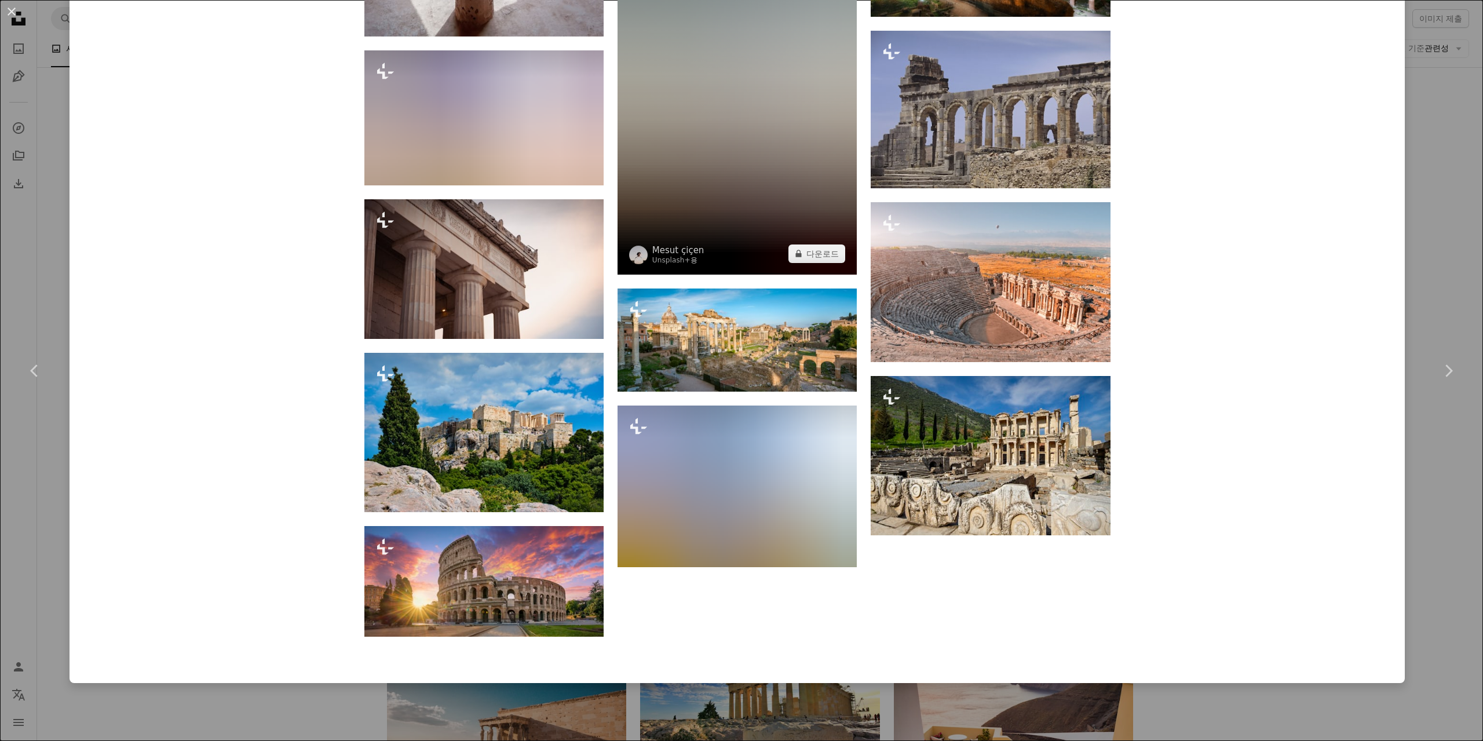
scroll to position [2414, 0]
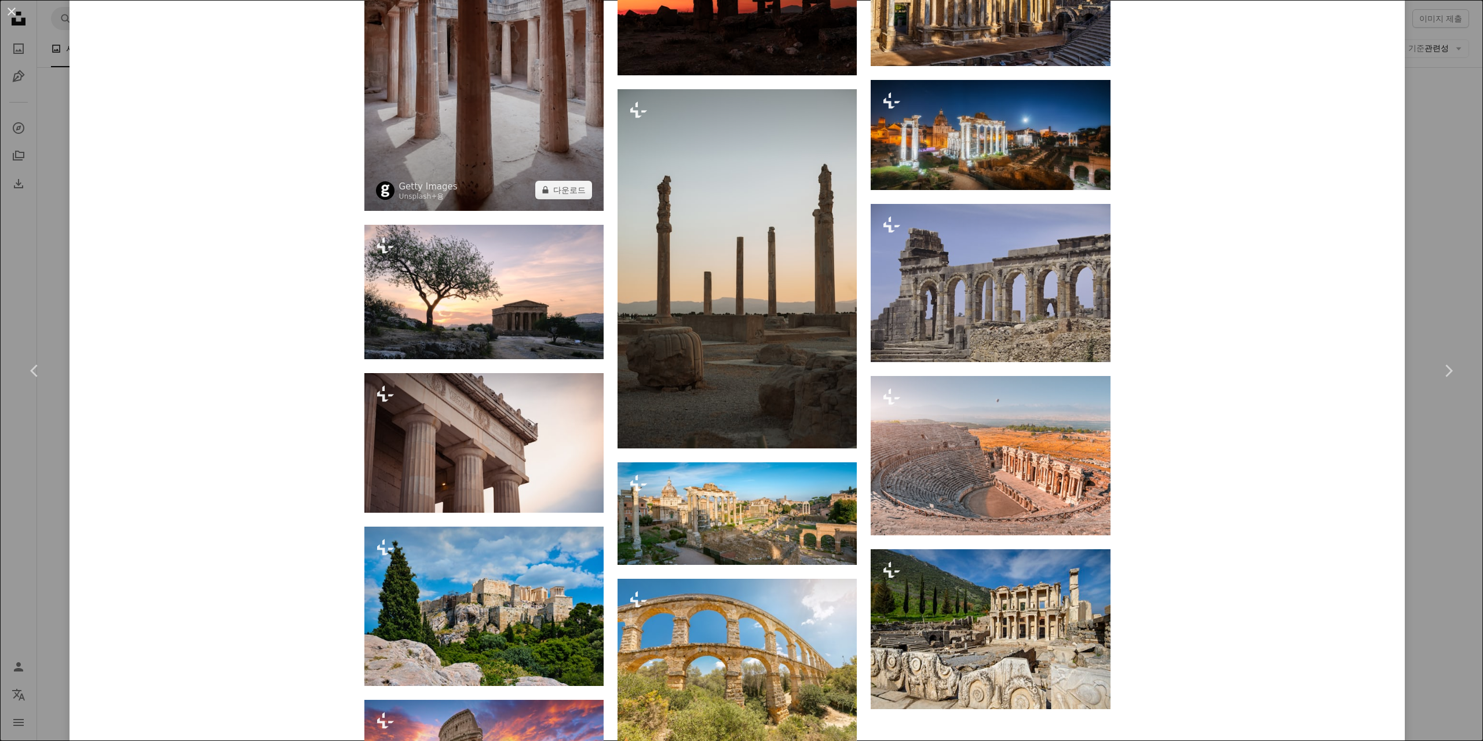
click at [521, 141] on img at bounding box center [483, 60] width 239 height 299
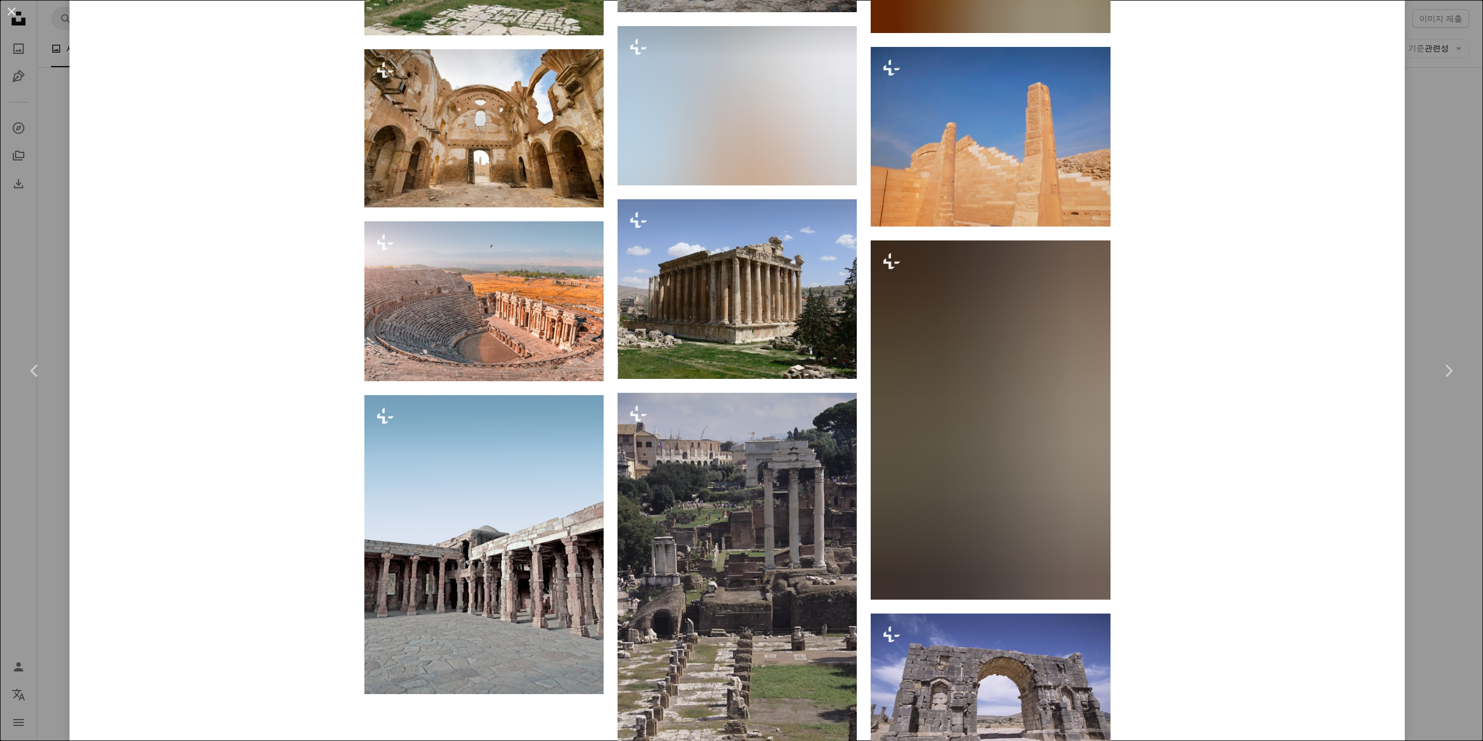
scroll to position [3156, 0]
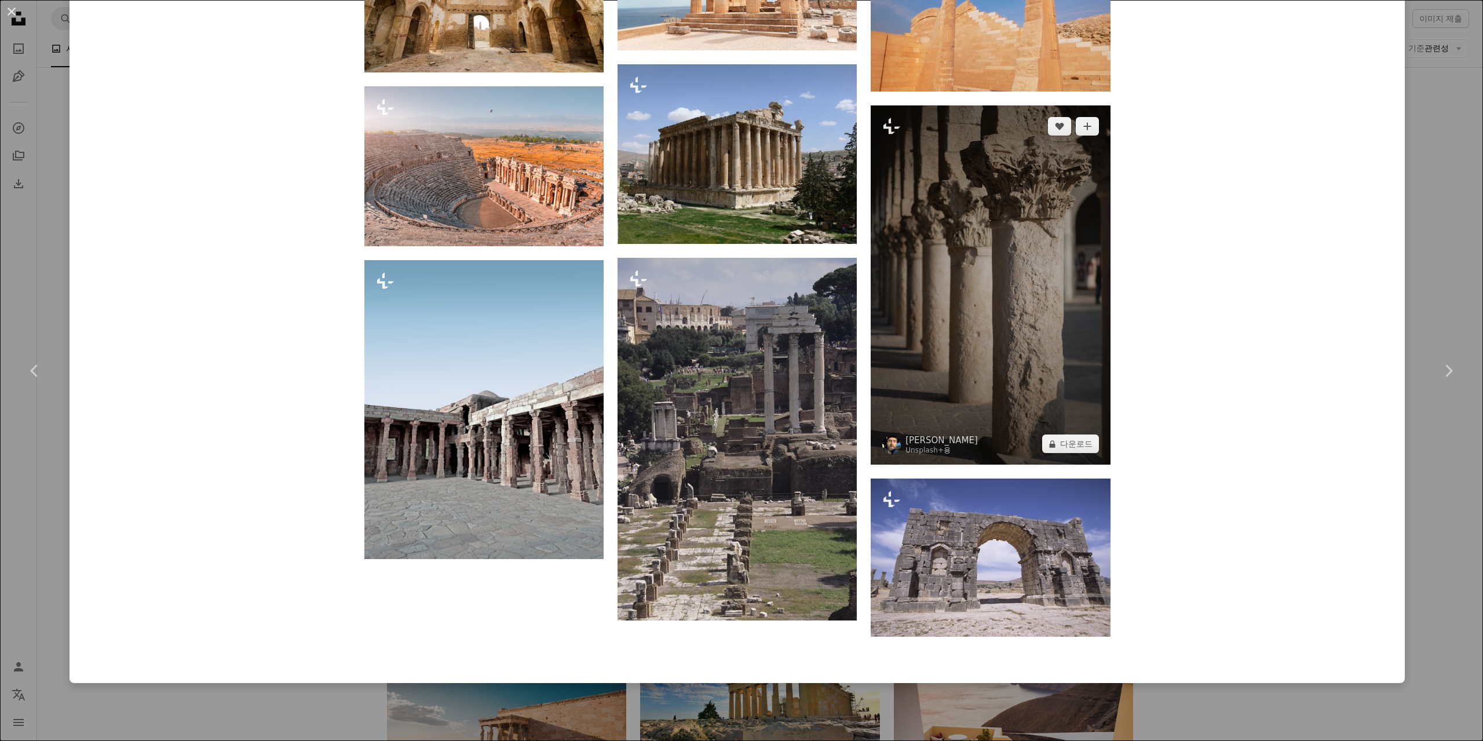
click at [942, 251] on img at bounding box center [990, 284] width 239 height 359
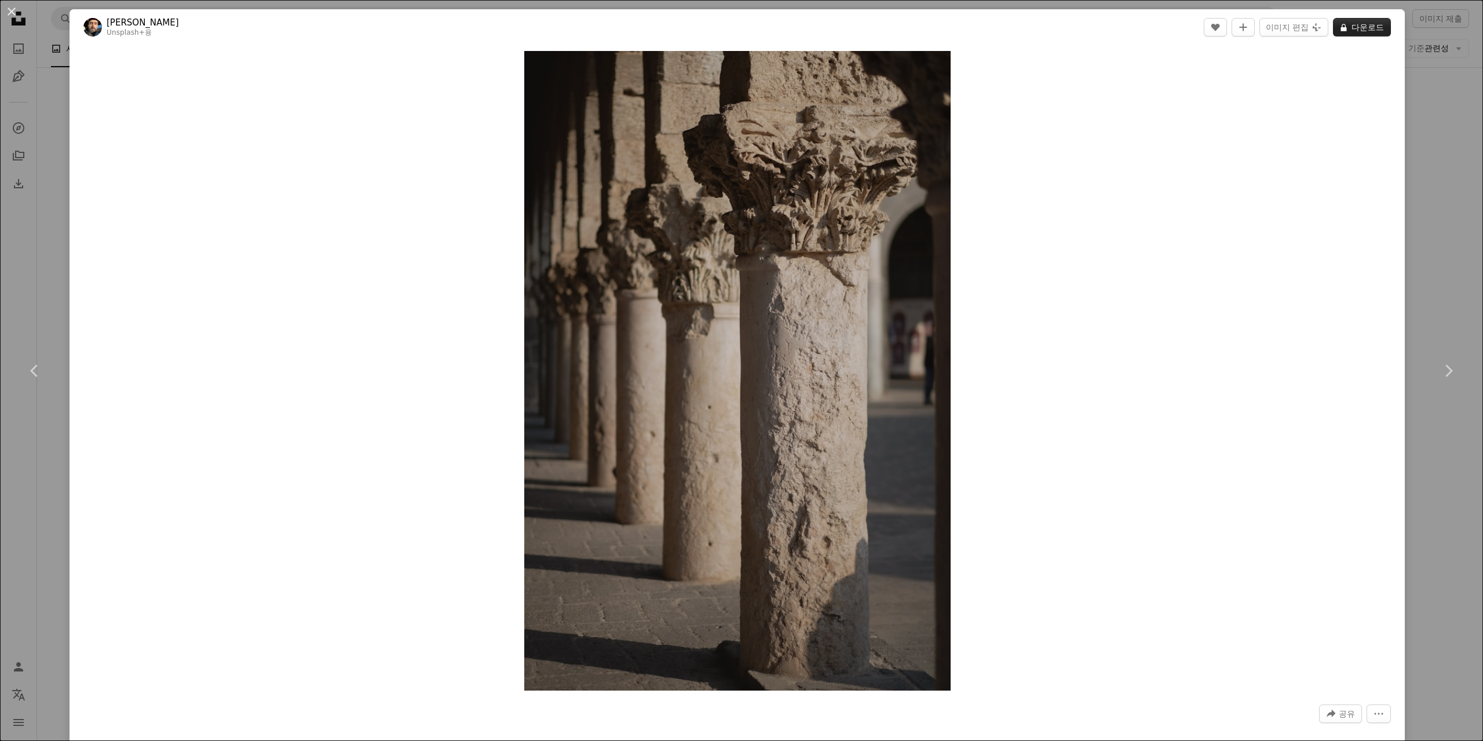
click at [1349, 28] on button "A lock 다운로드" at bounding box center [1362, 27] width 58 height 19
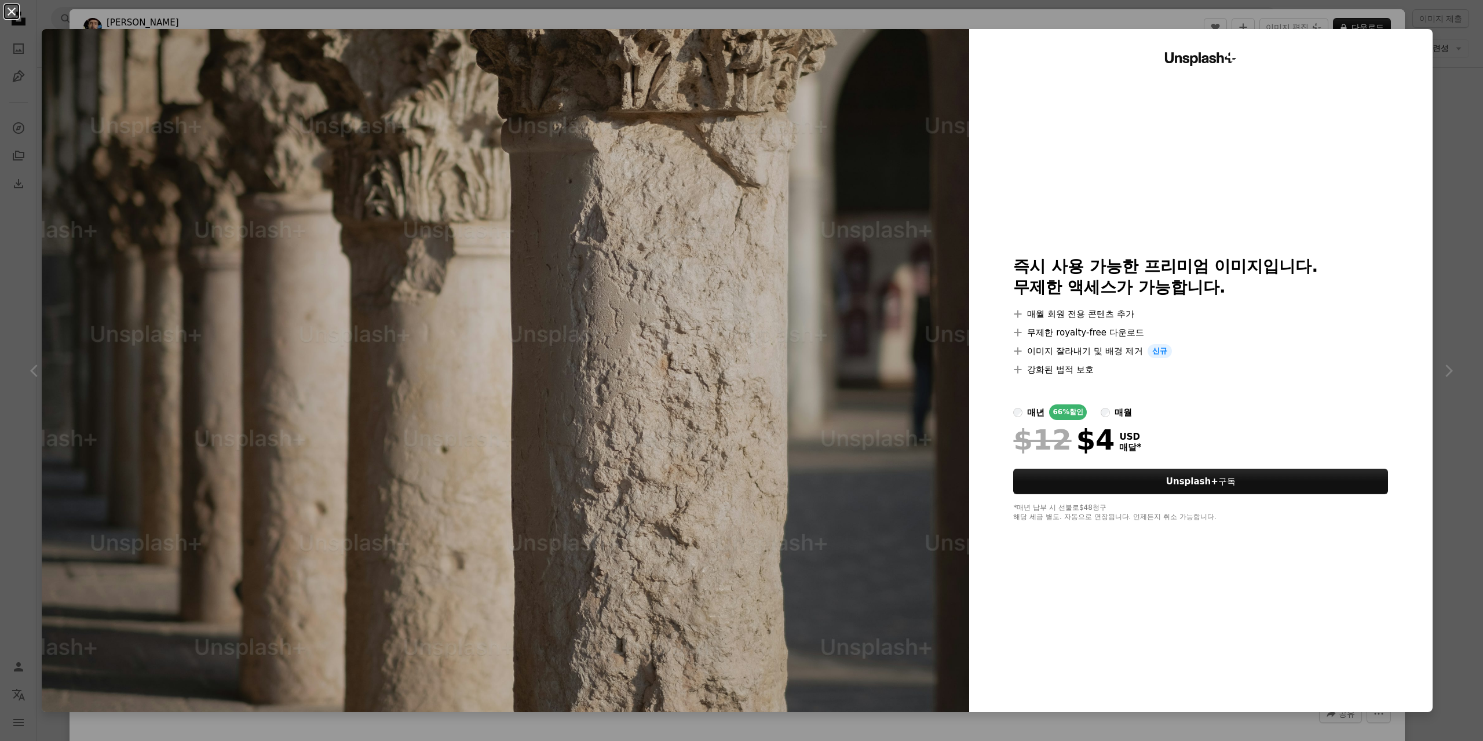
click at [17, 12] on button "An X shape" at bounding box center [12, 12] width 14 height 14
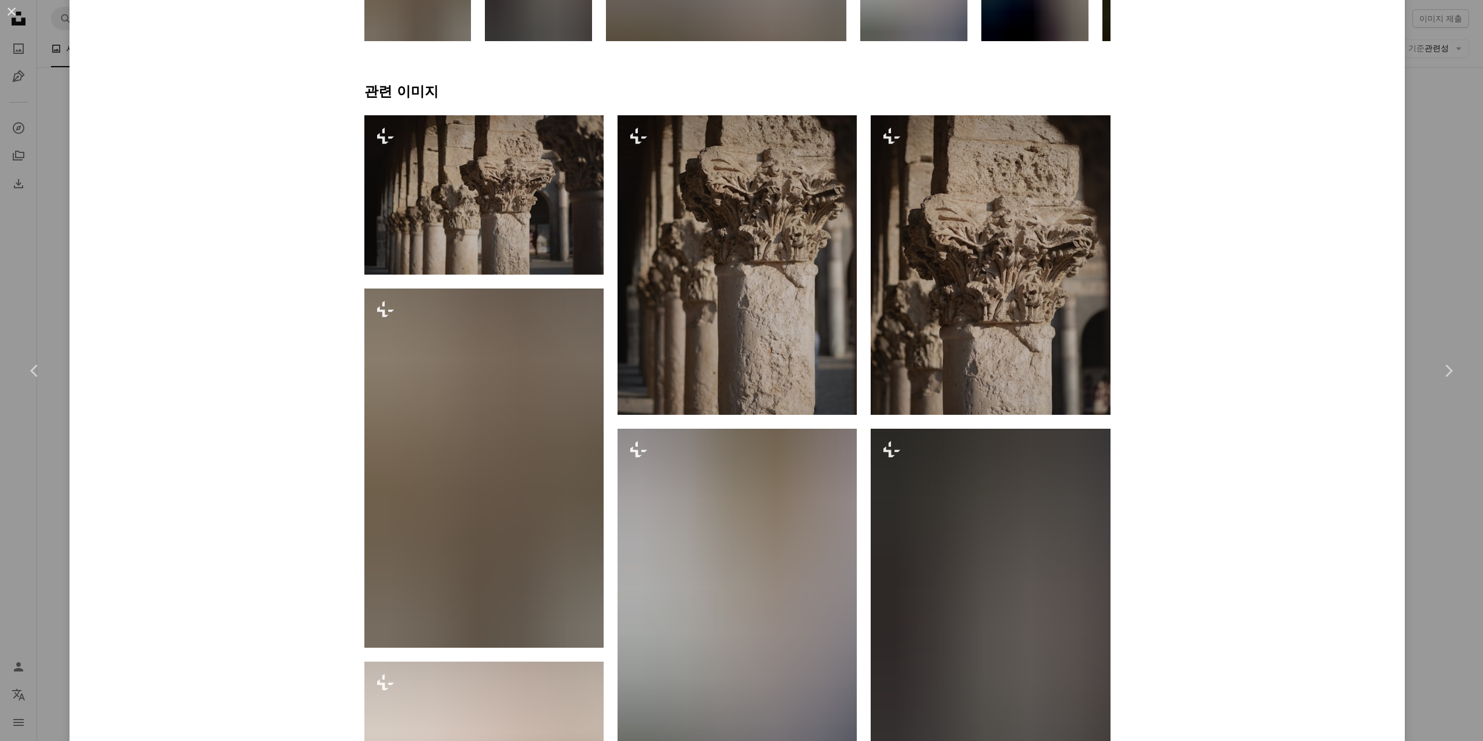
scroll to position [1043, 0]
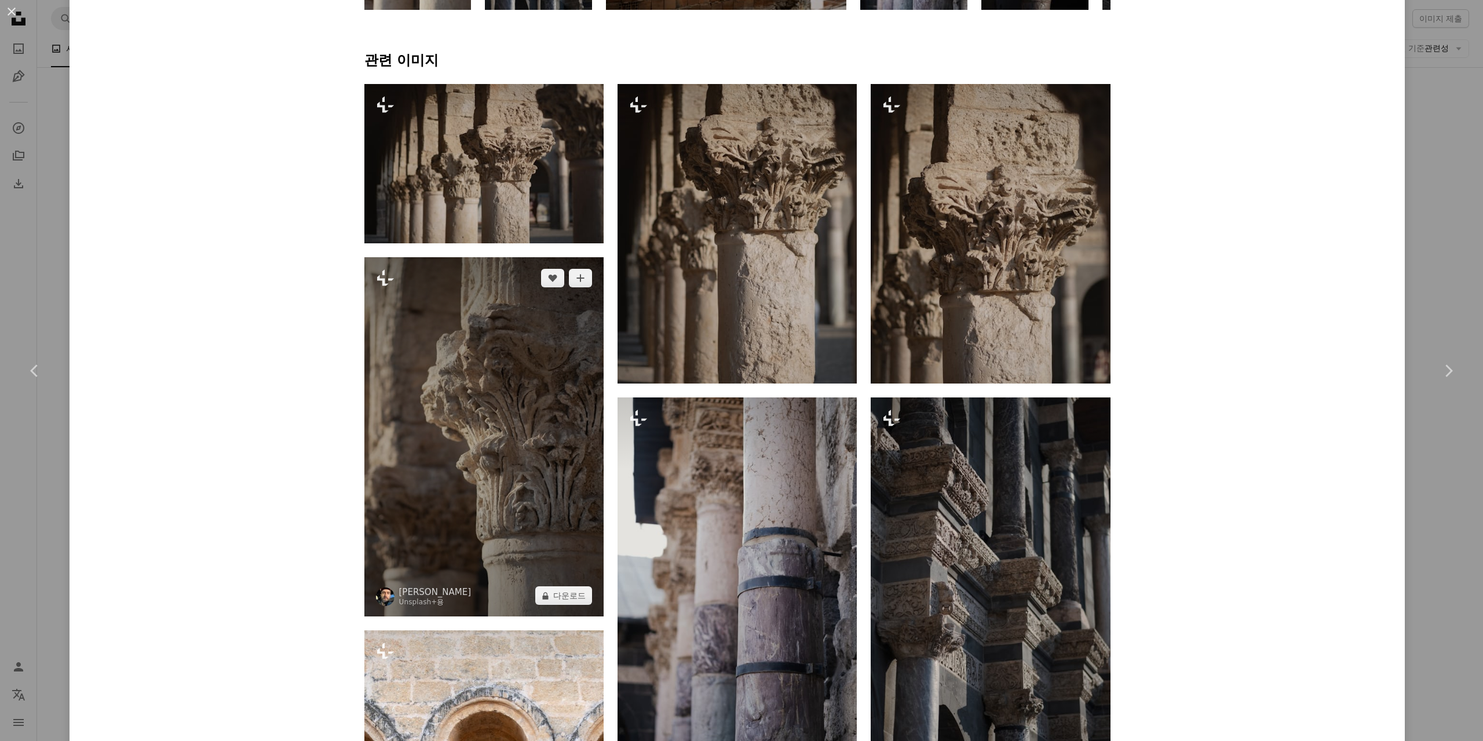
click at [489, 435] on img at bounding box center [483, 436] width 239 height 359
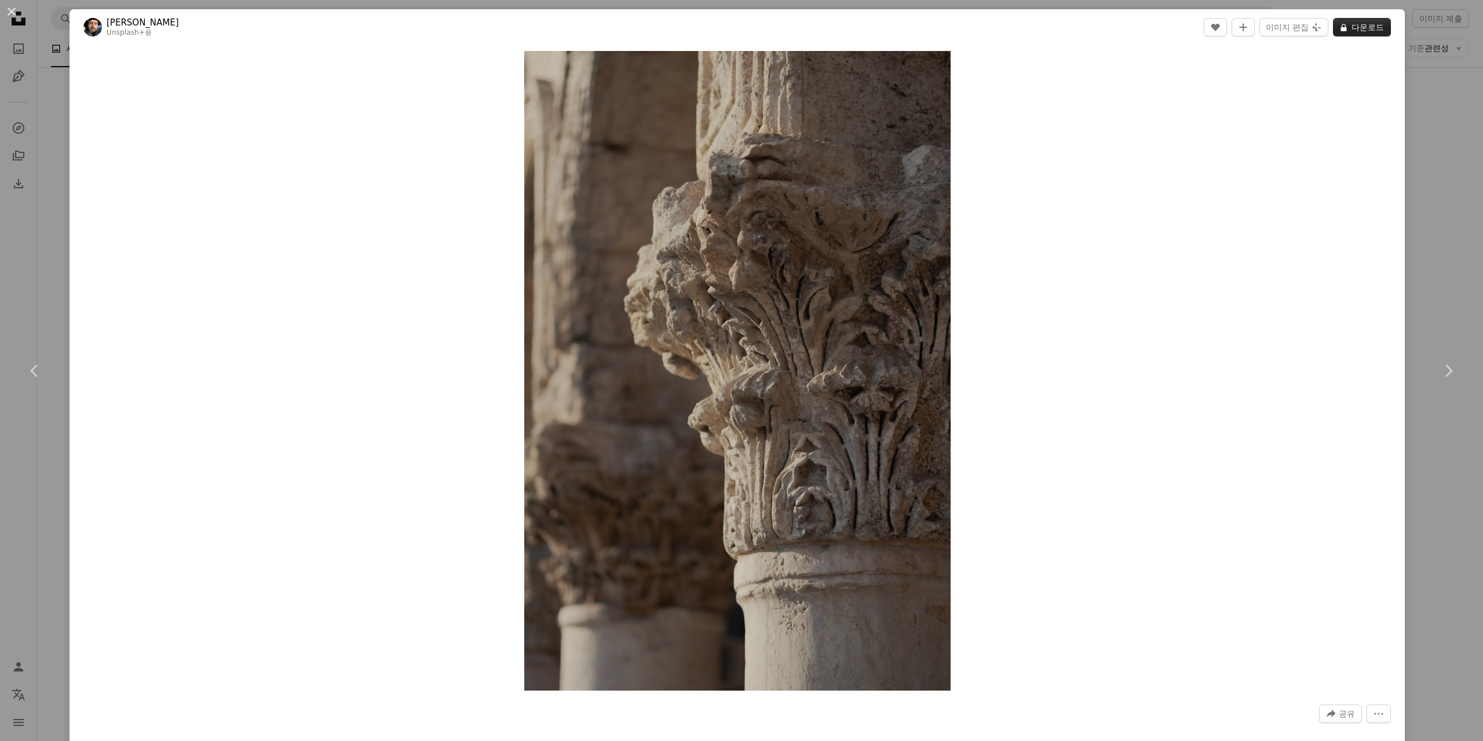
click at [1354, 26] on button "A lock 다운로드" at bounding box center [1362, 27] width 58 height 19
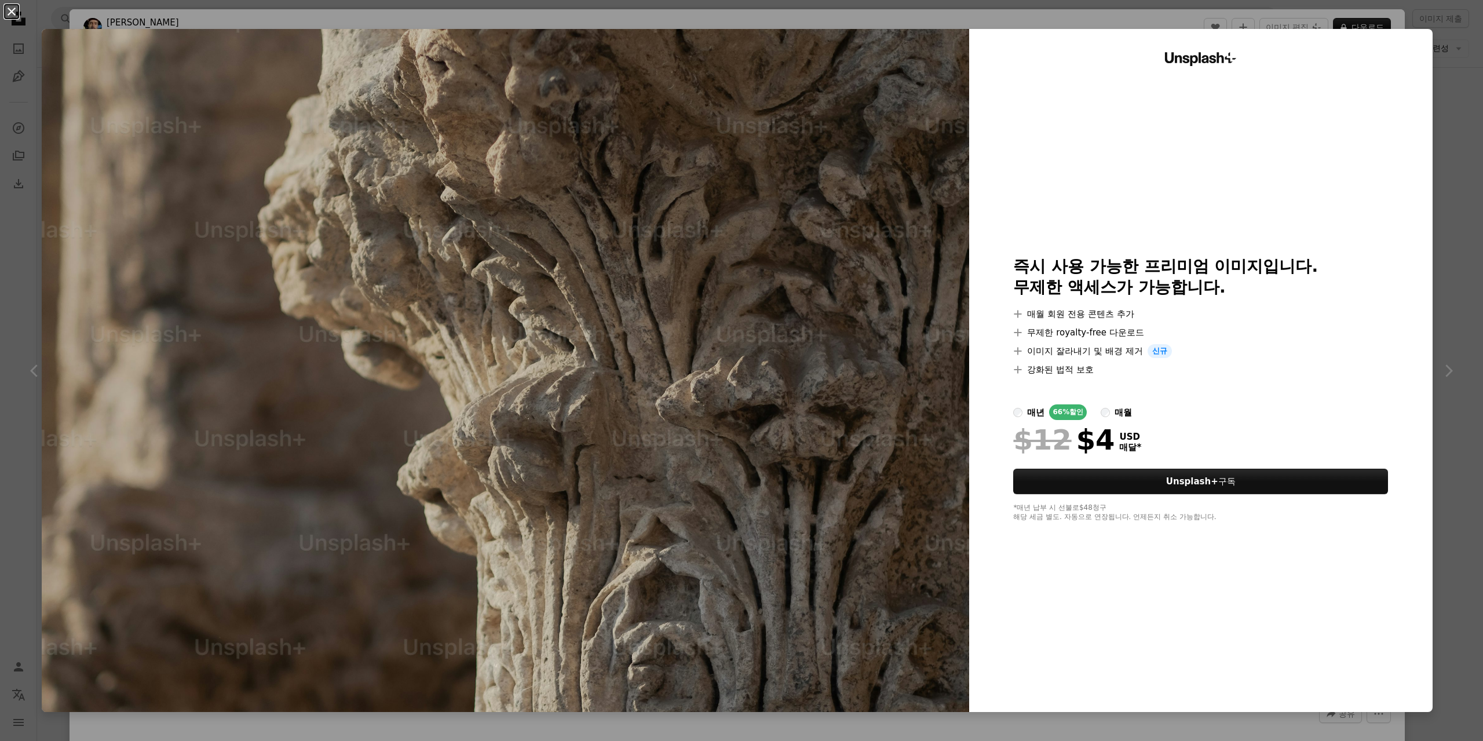
click at [15, 13] on button "An X shape" at bounding box center [12, 12] width 14 height 14
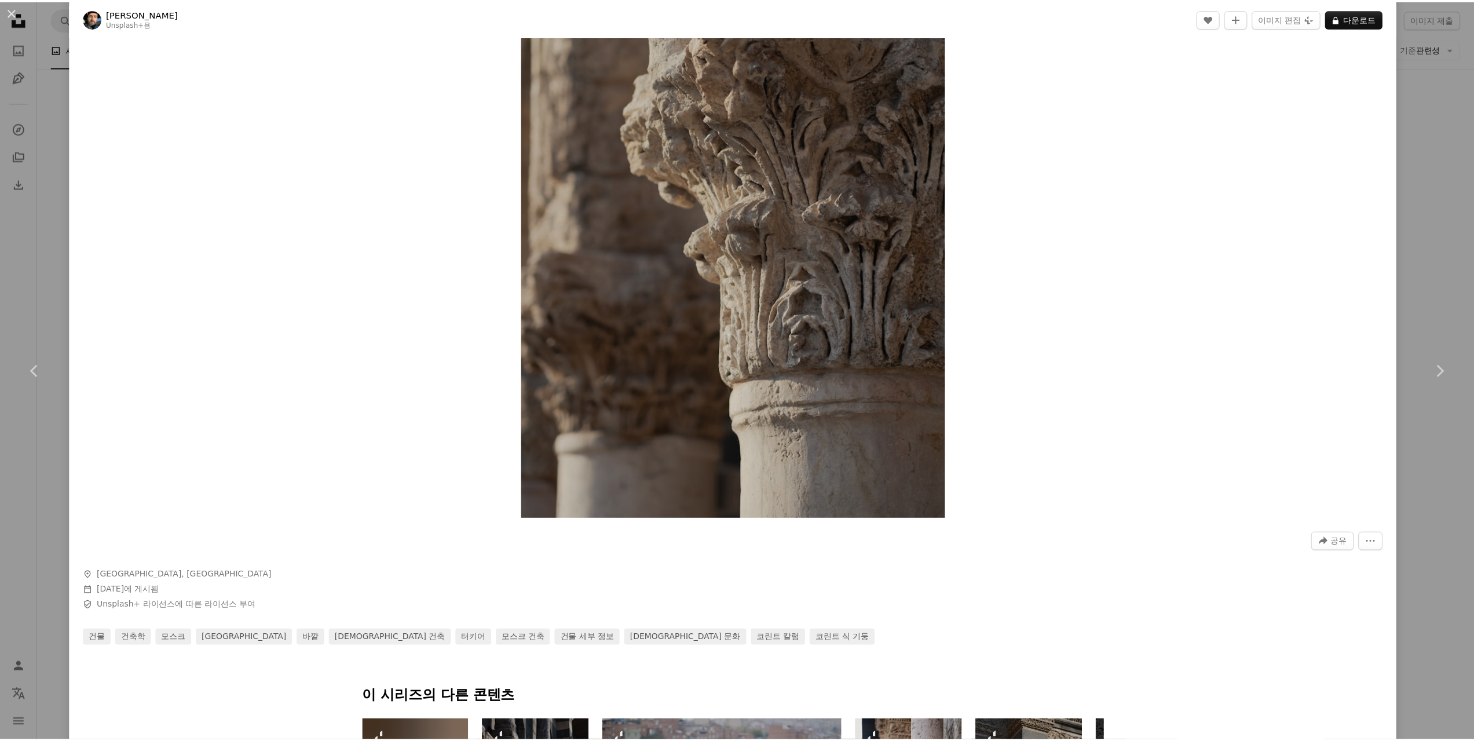
scroll to position [348, 0]
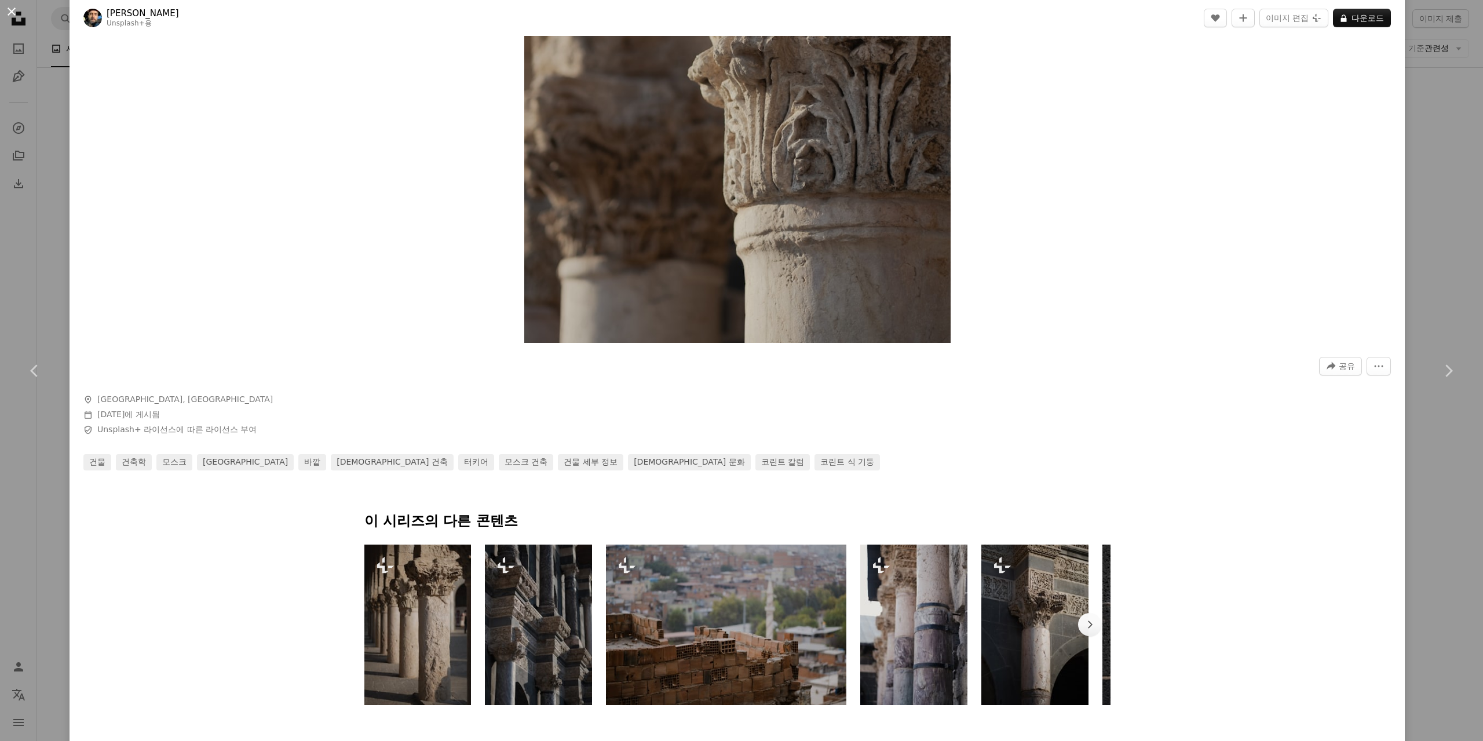
click at [8, 16] on button "An X shape" at bounding box center [12, 12] width 14 height 14
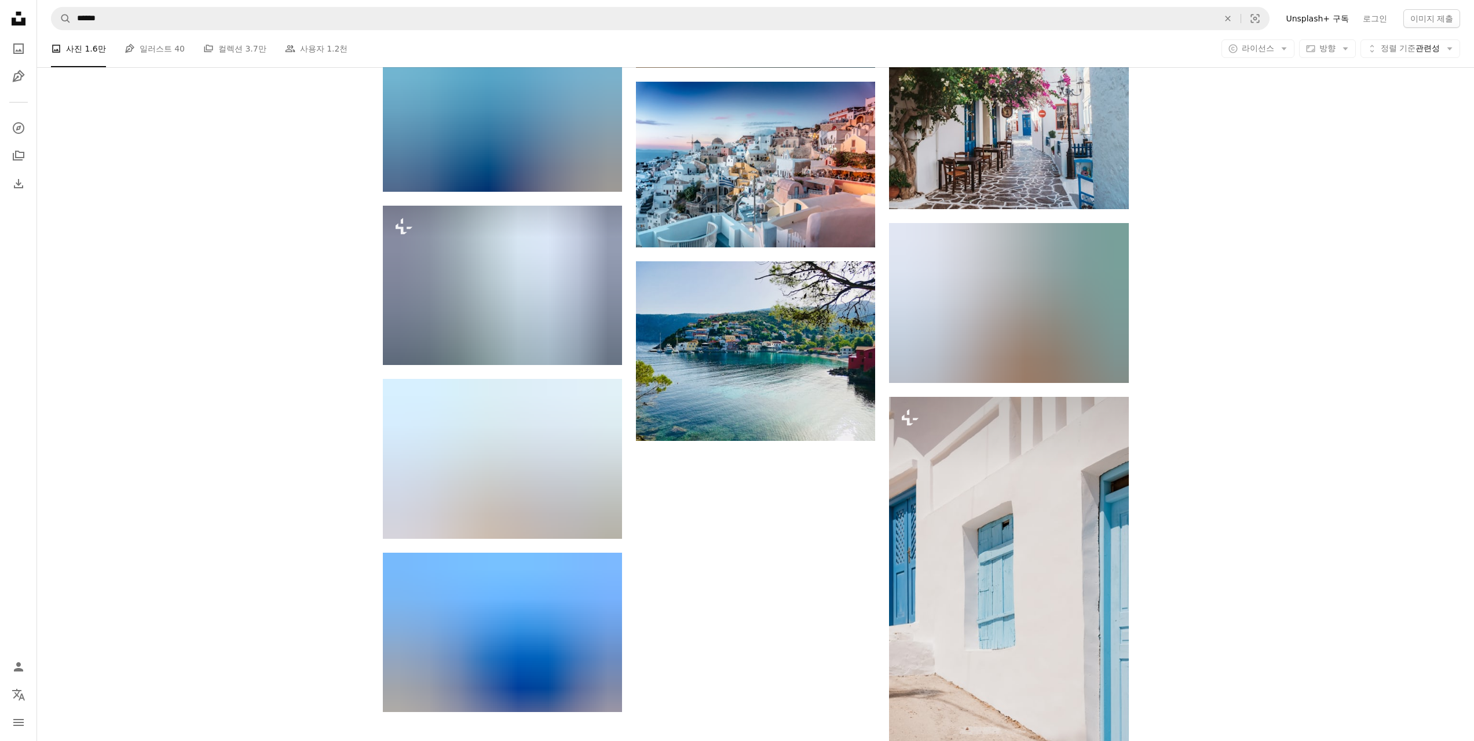
scroll to position [2983, 0]
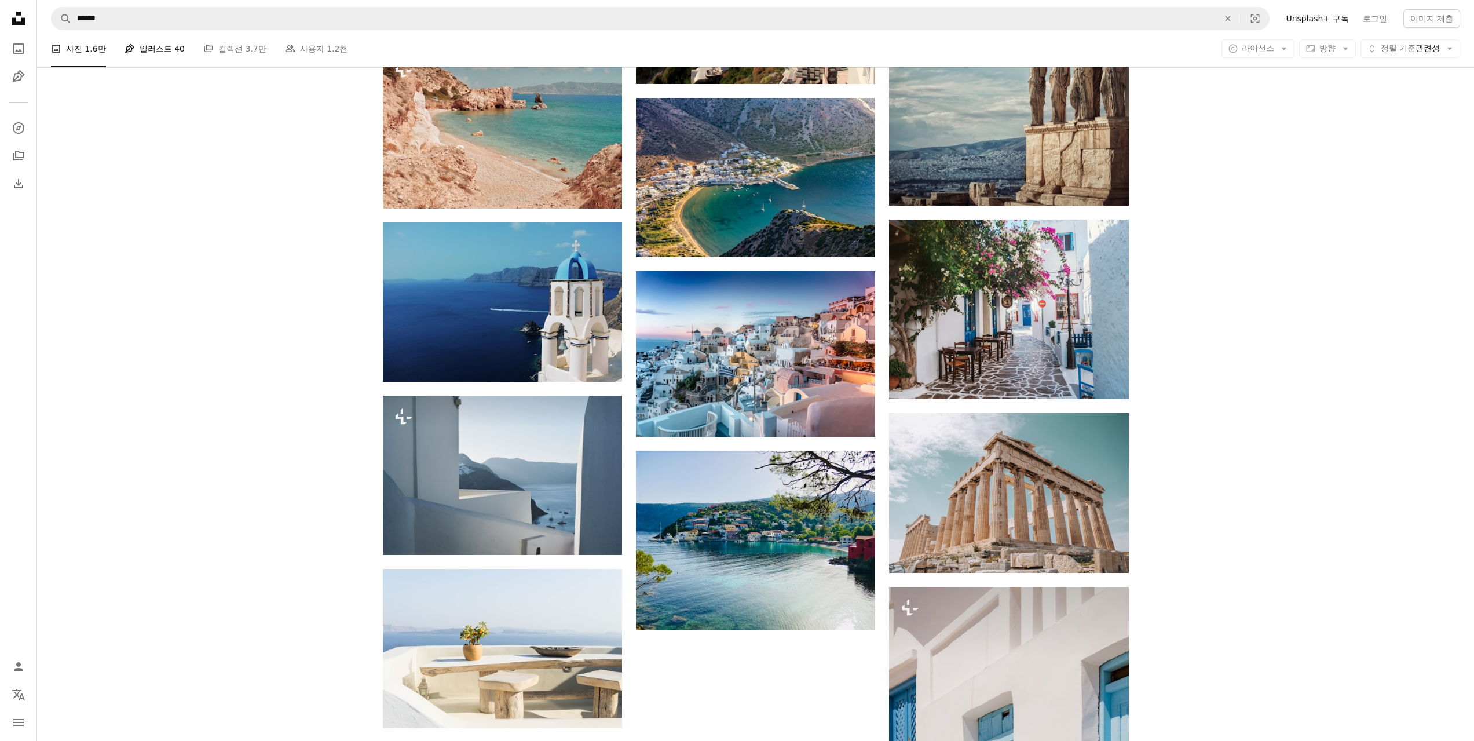
click at [152, 57] on link "Pen Tool 일러스트 40" at bounding box center [155, 48] width 60 height 37
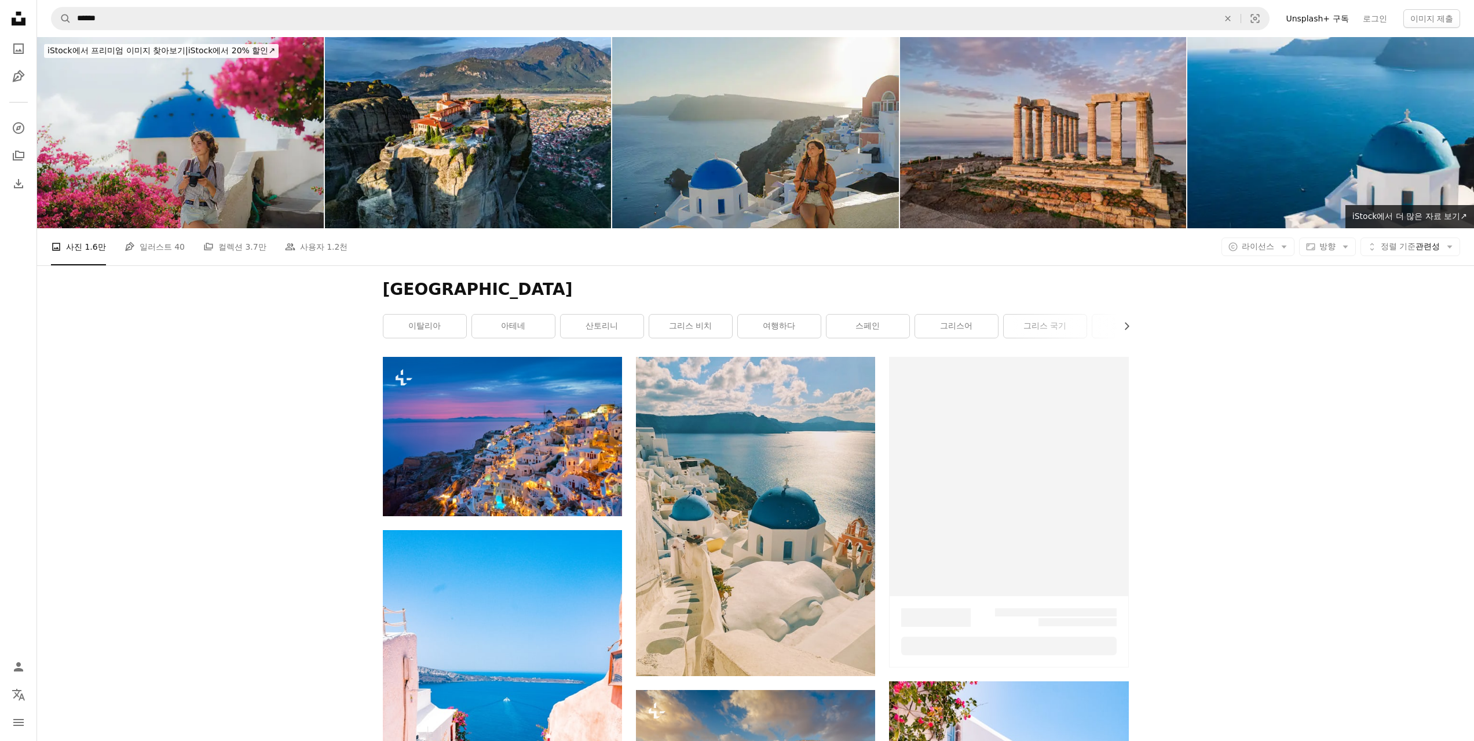
scroll to position [2983, 0]
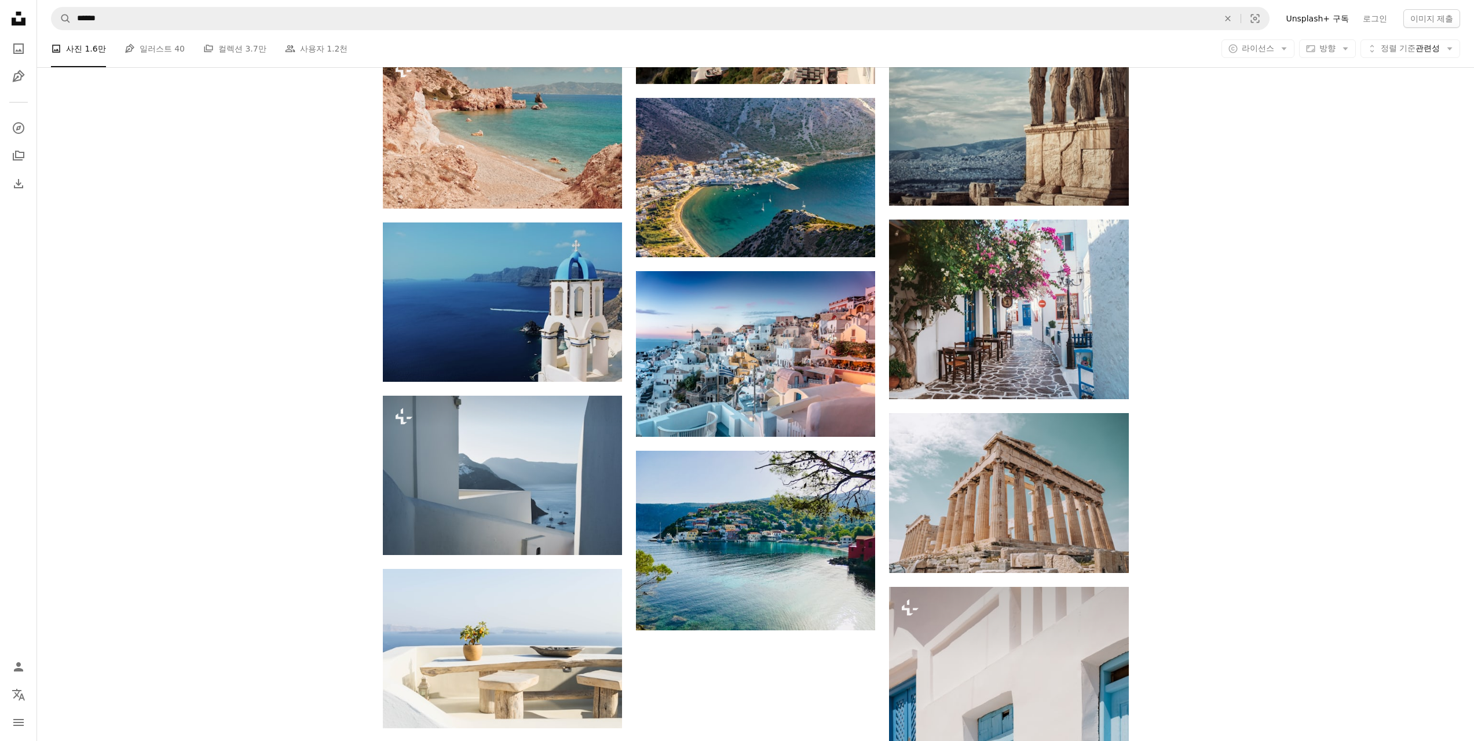
click at [19, 27] on icon "Unsplash logo Unsplash 홈" at bounding box center [18, 18] width 23 height 23
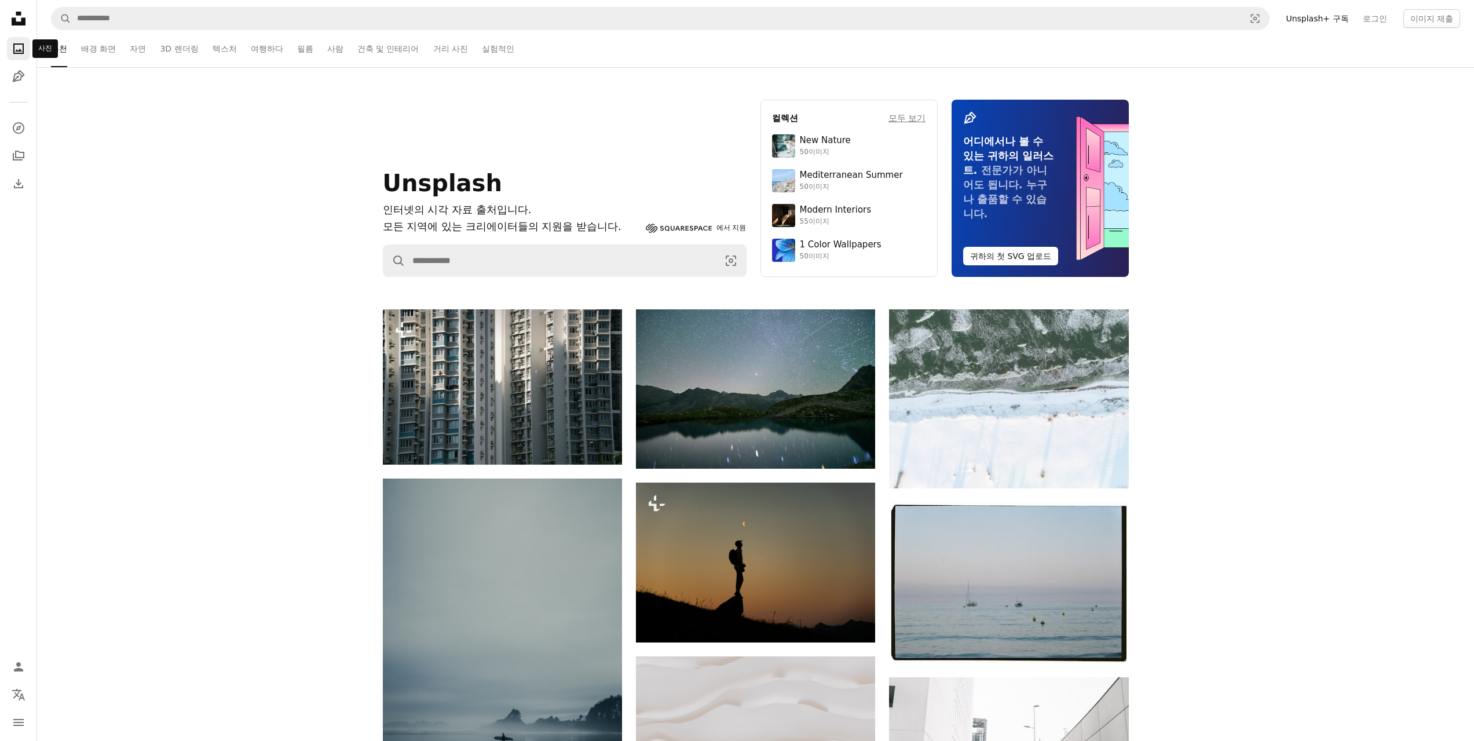
click at [28, 46] on link "A photo" at bounding box center [18, 48] width 23 height 23
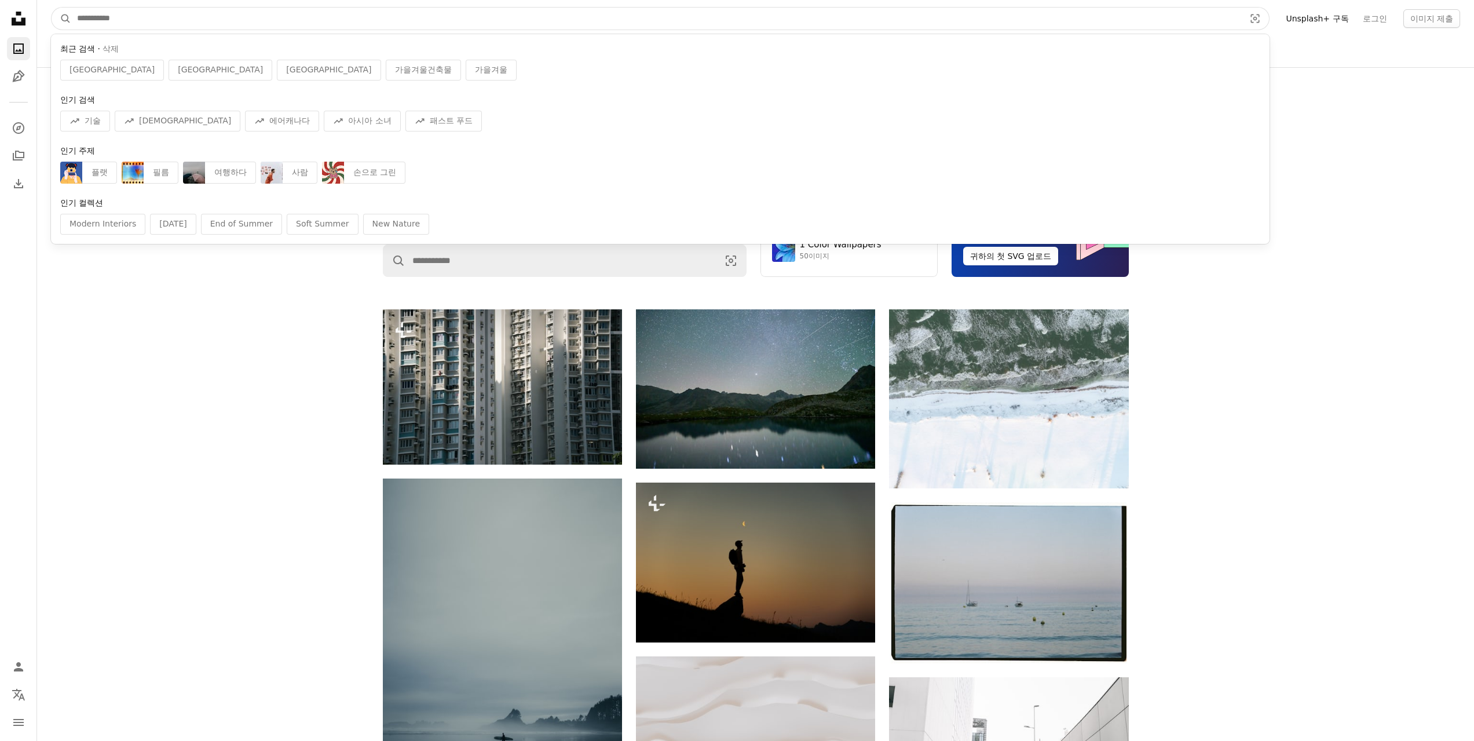
click at [89, 17] on input "사이트 전체에서 이미지 찾기" at bounding box center [656, 19] width 1170 height 22
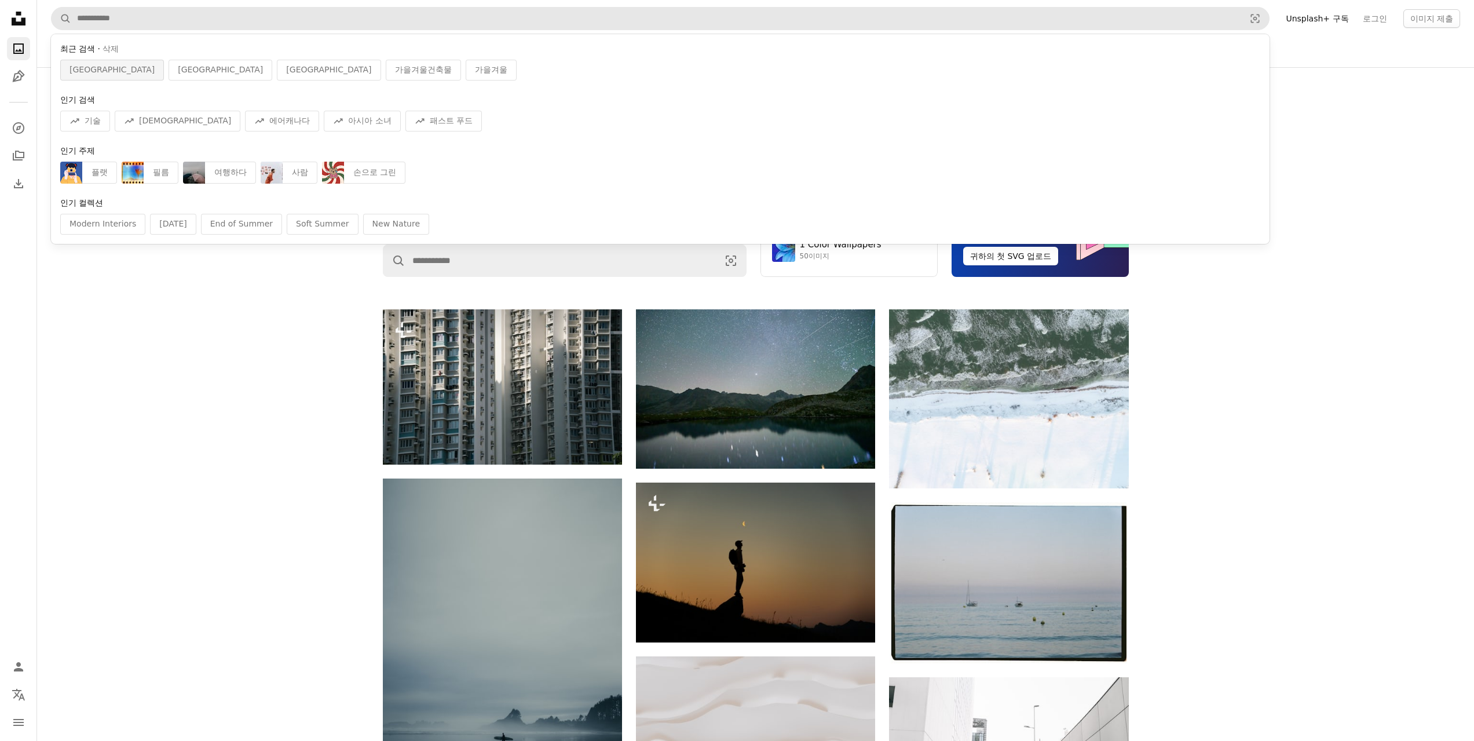
click at [72, 72] on span "[GEOGRAPHIC_DATA]" at bounding box center [112, 70] width 85 height 12
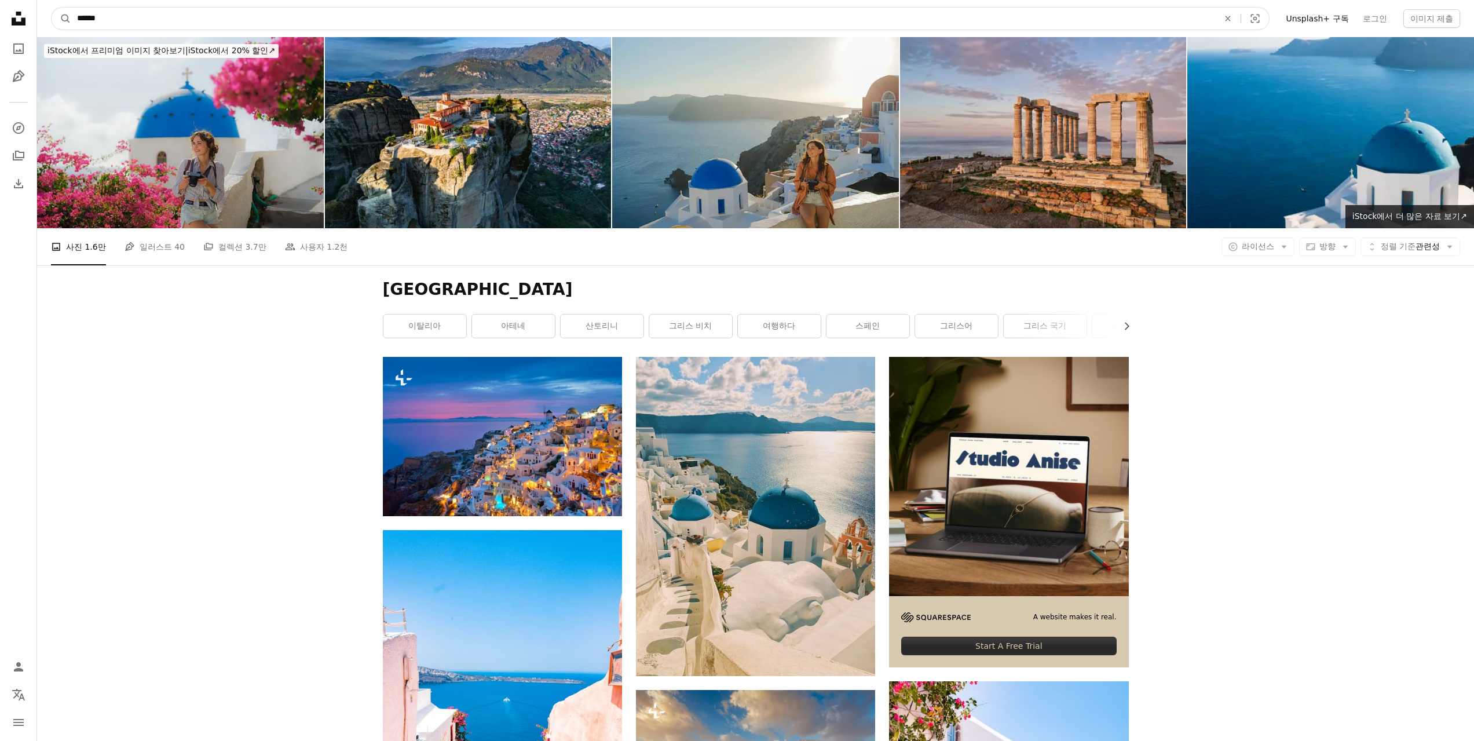
click at [143, 19] on input "******" at bounding box center [643, 19] width 1144 height 22
type input "**********"
click button "A magnifying glass" at bounding box center [62, 19] width 20 height 22
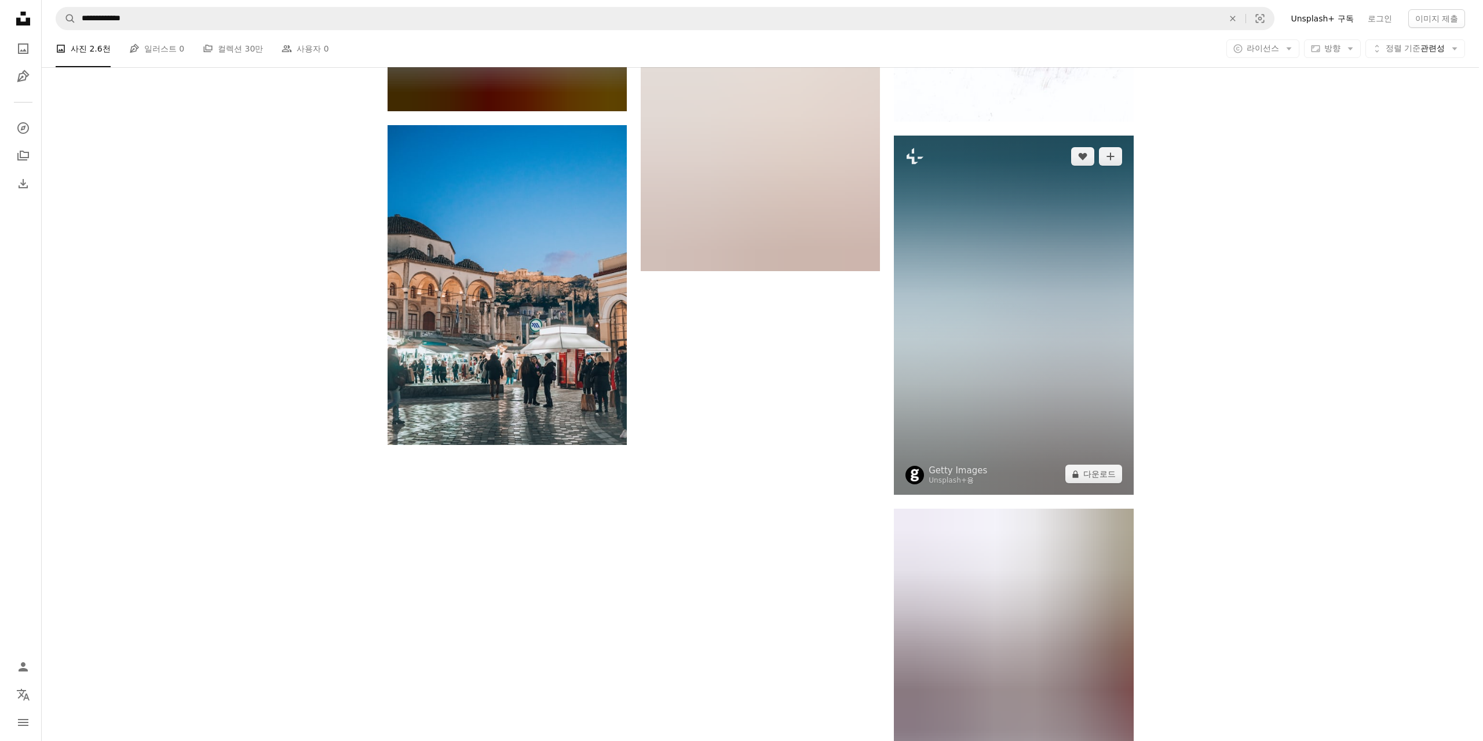
scroll to position [1950, 0]
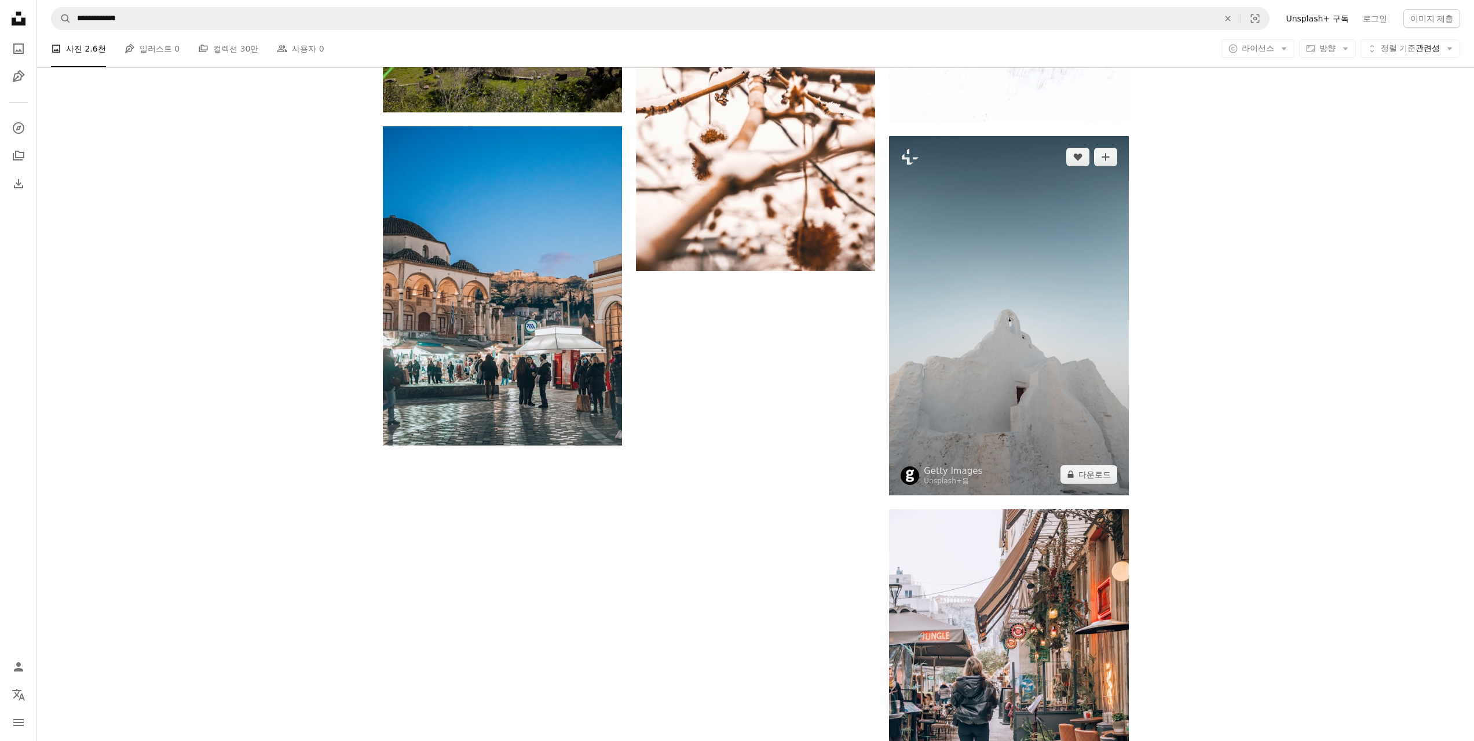
click at [979, 216] on img at bounding box center [1008, 315] width 239 height 359
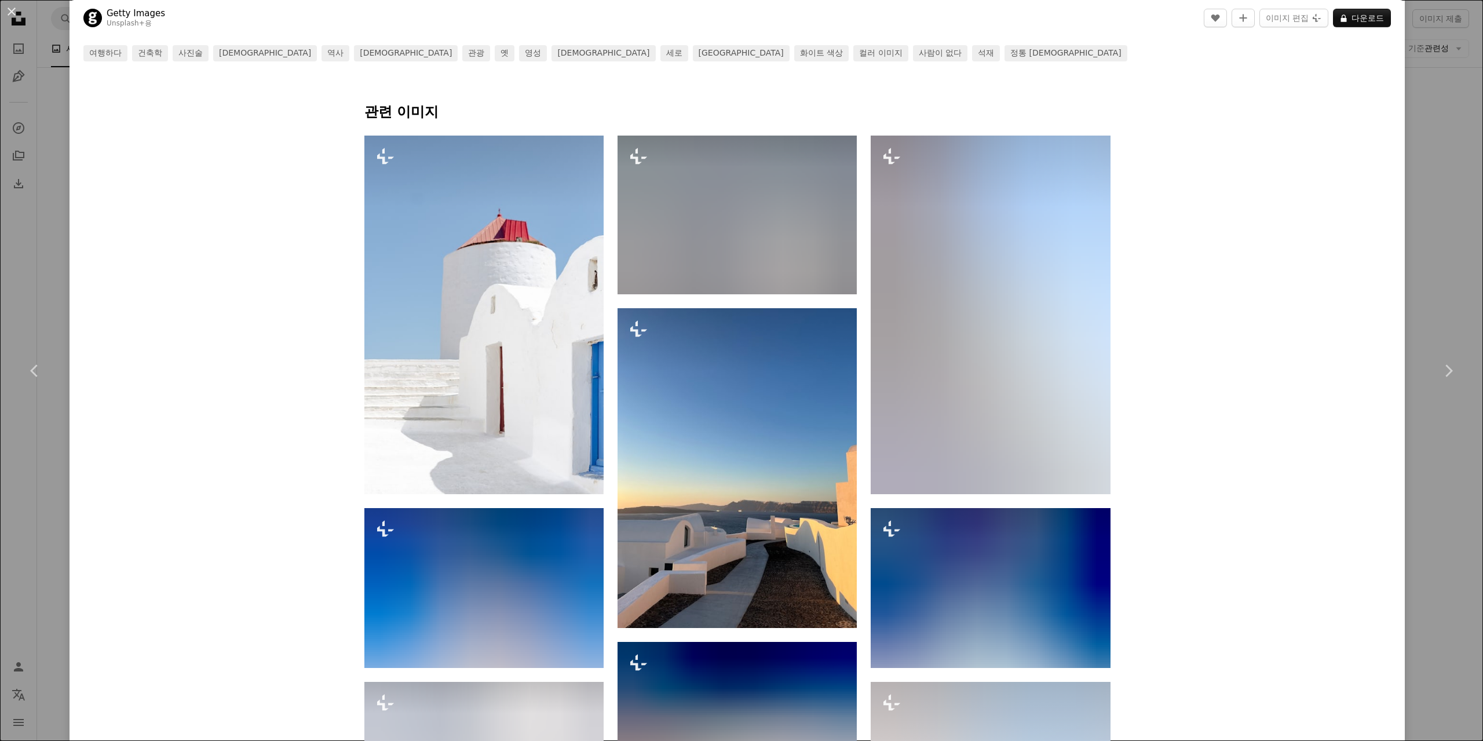
scroll to position [753, 0]
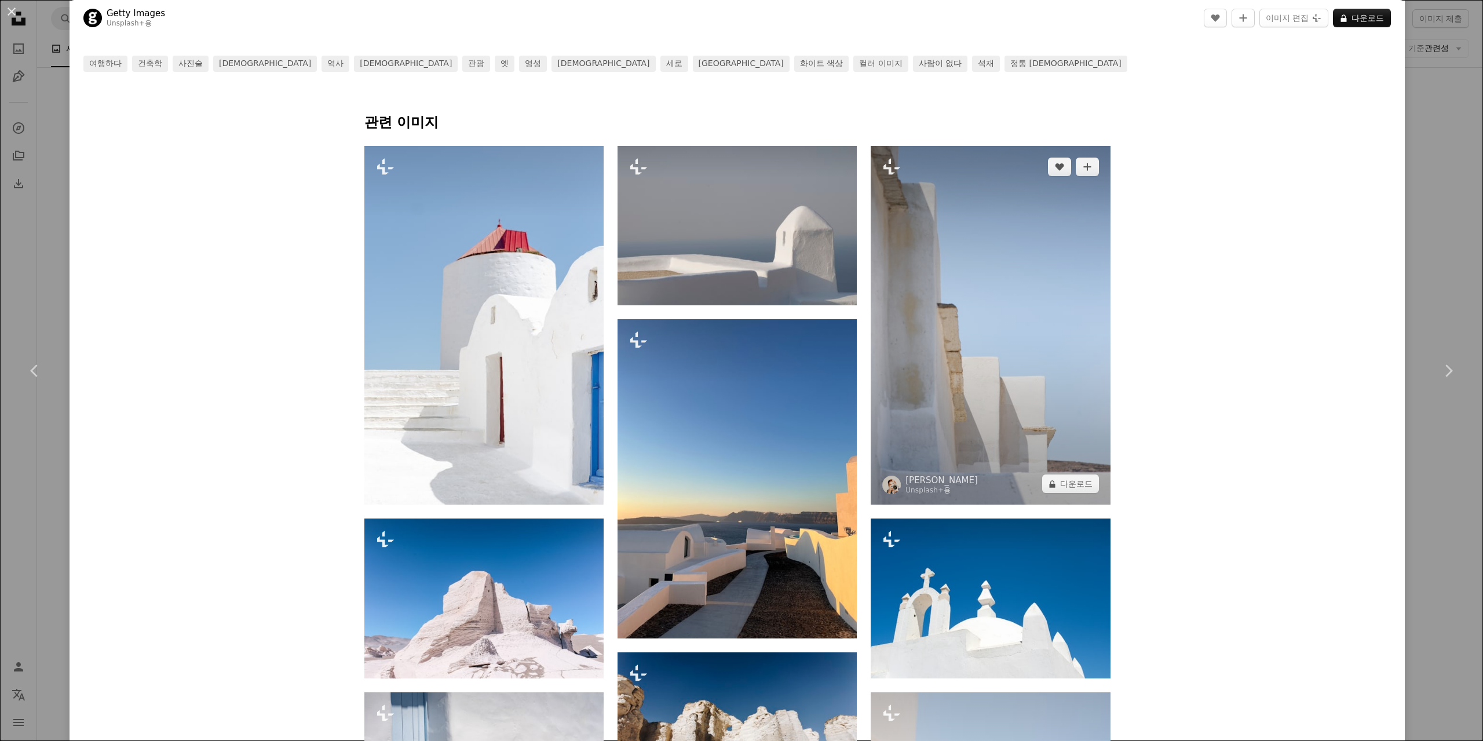
click at [959, 257] on img at bounding box center [990, 325] width 239 height 359
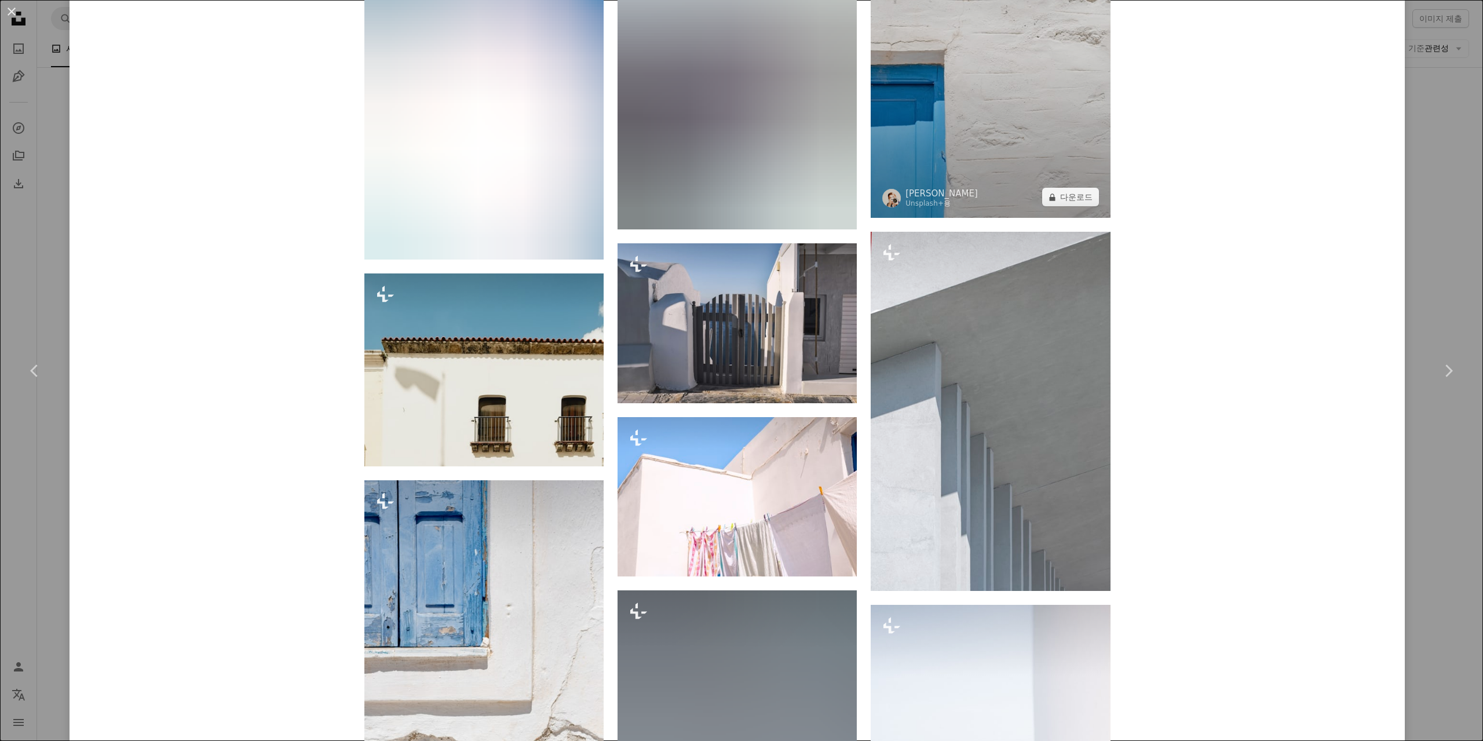
scroll to position [4668, 0]
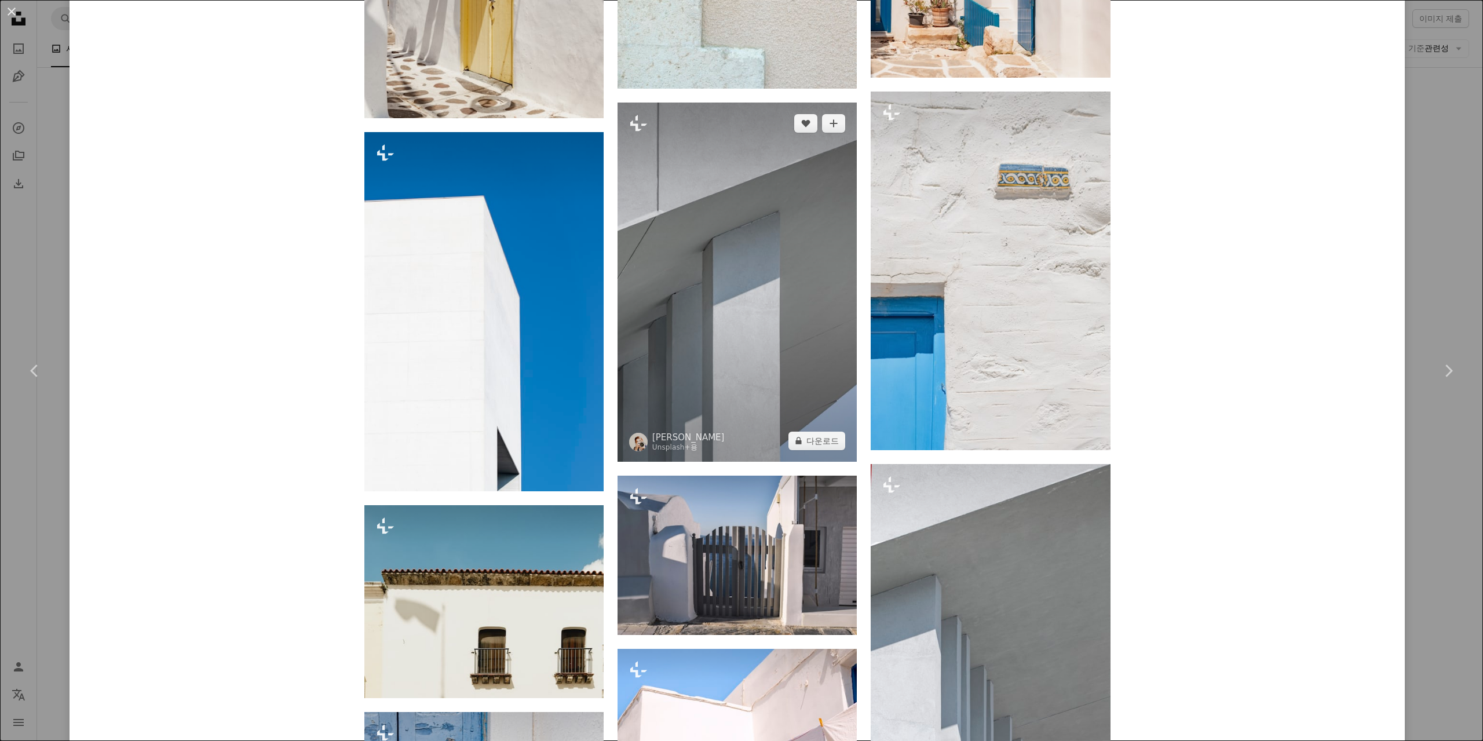
click at [656, 179] on img at bounding box center [737, 282] width 239 height 359
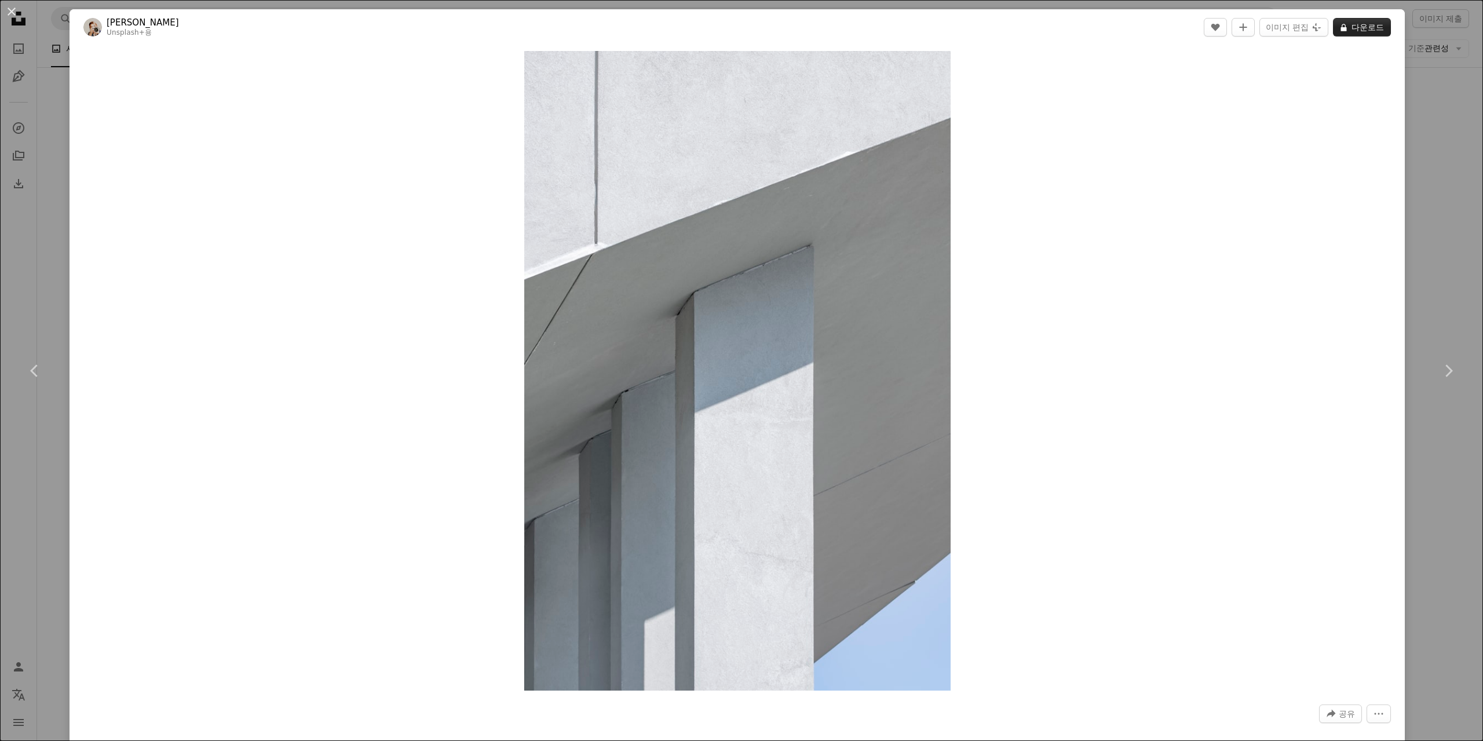
click at [1341, 28] on icon at bounding box center [1344, 28] width 6 height 8
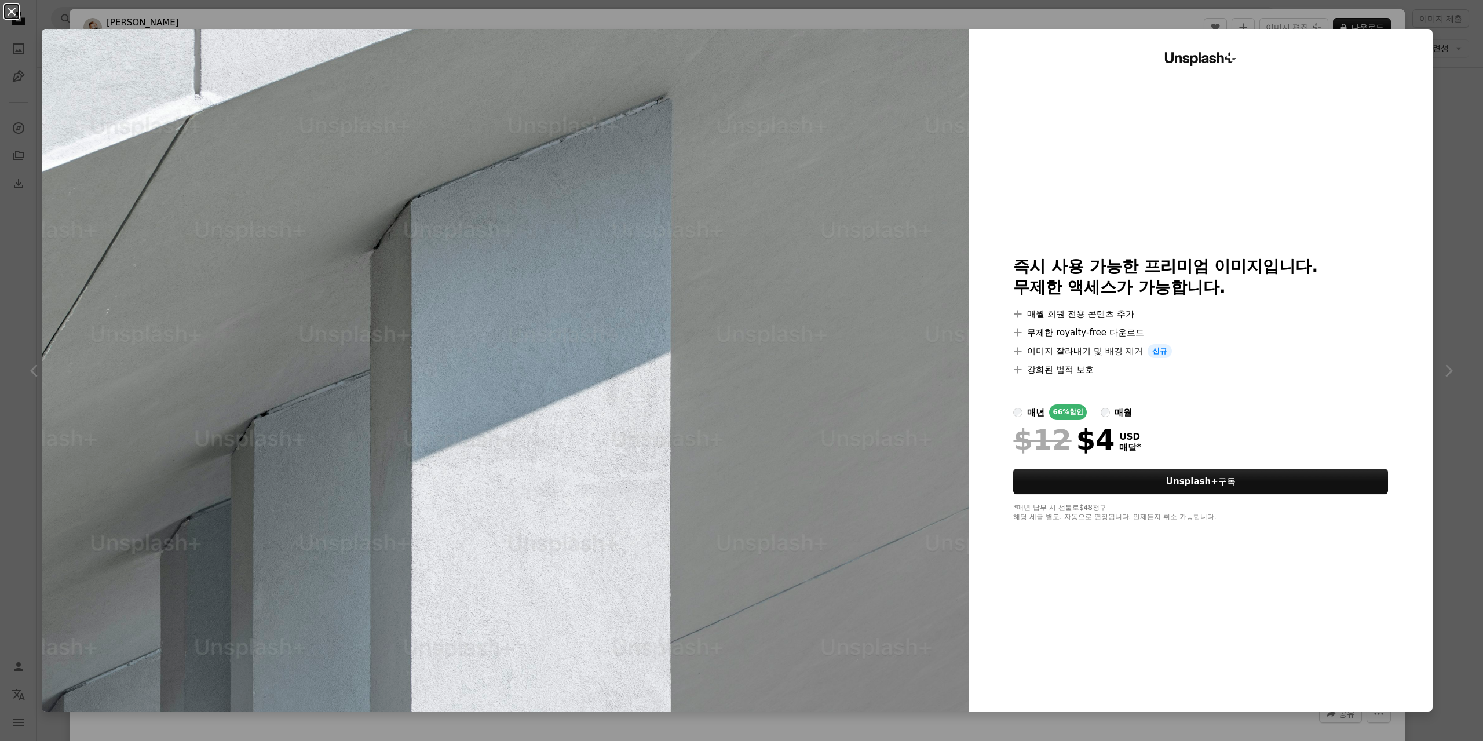
click at [17, 5] on button "An X shape" at bounding box center [12, 12] width 14 height 14
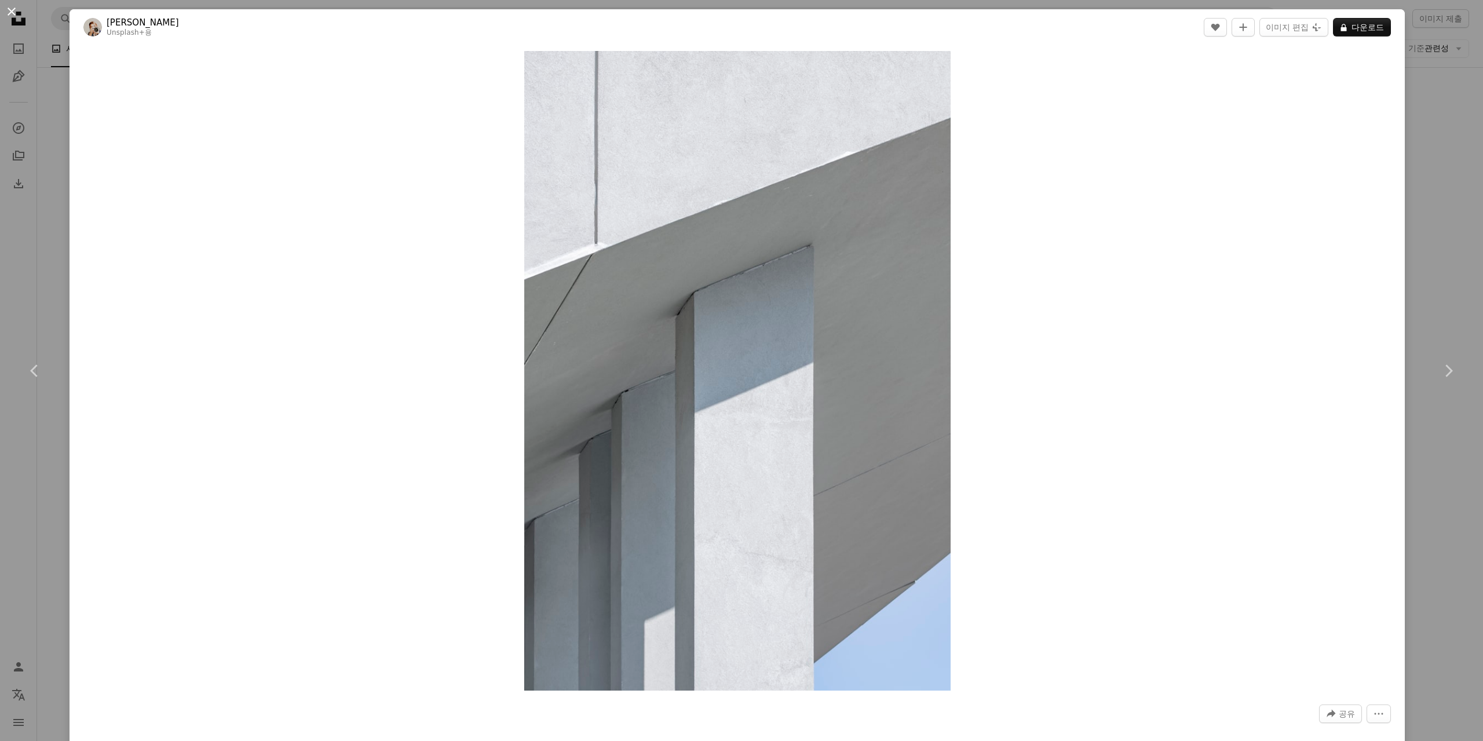
click at [13, 16] on button "An X shape" at bounding box center [12, 12] width 14 height 14
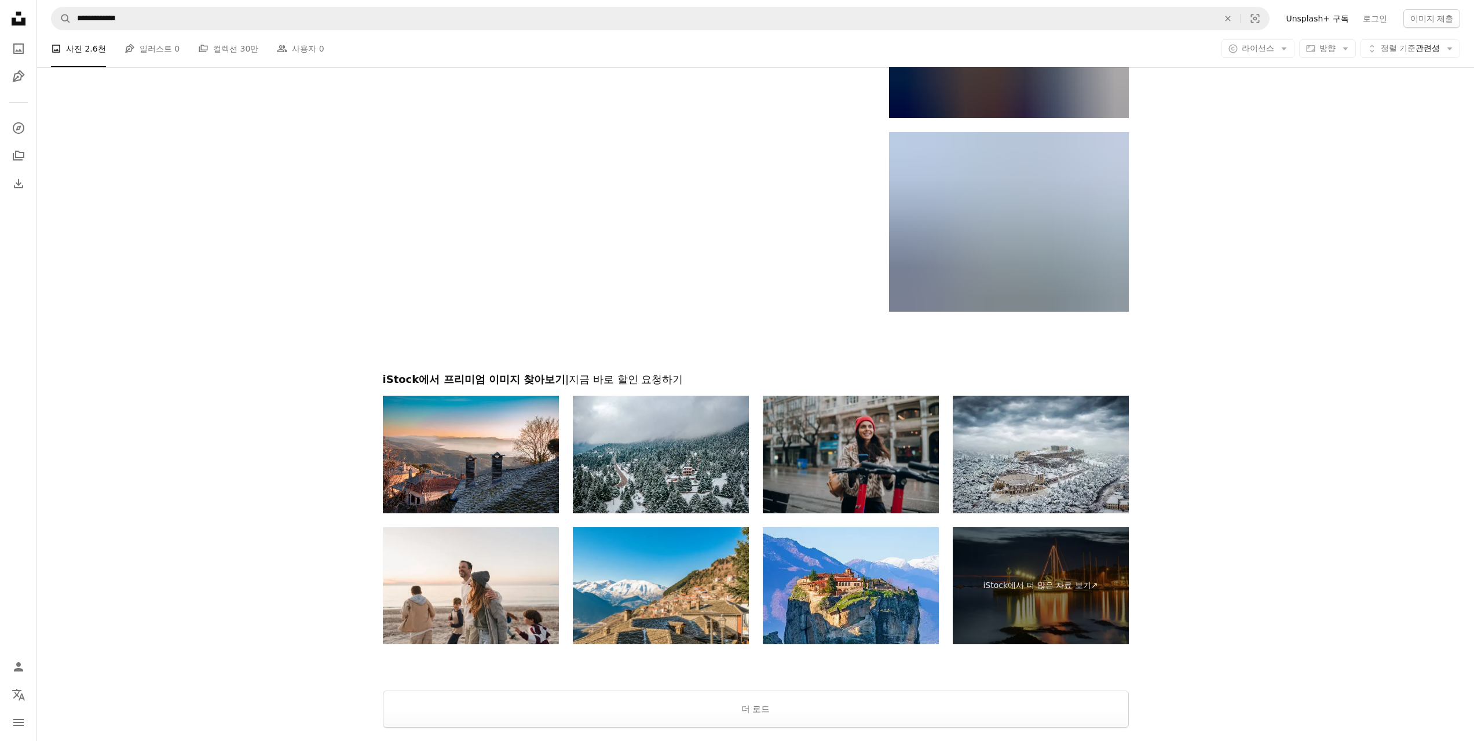
scroll to position [6143, 0]
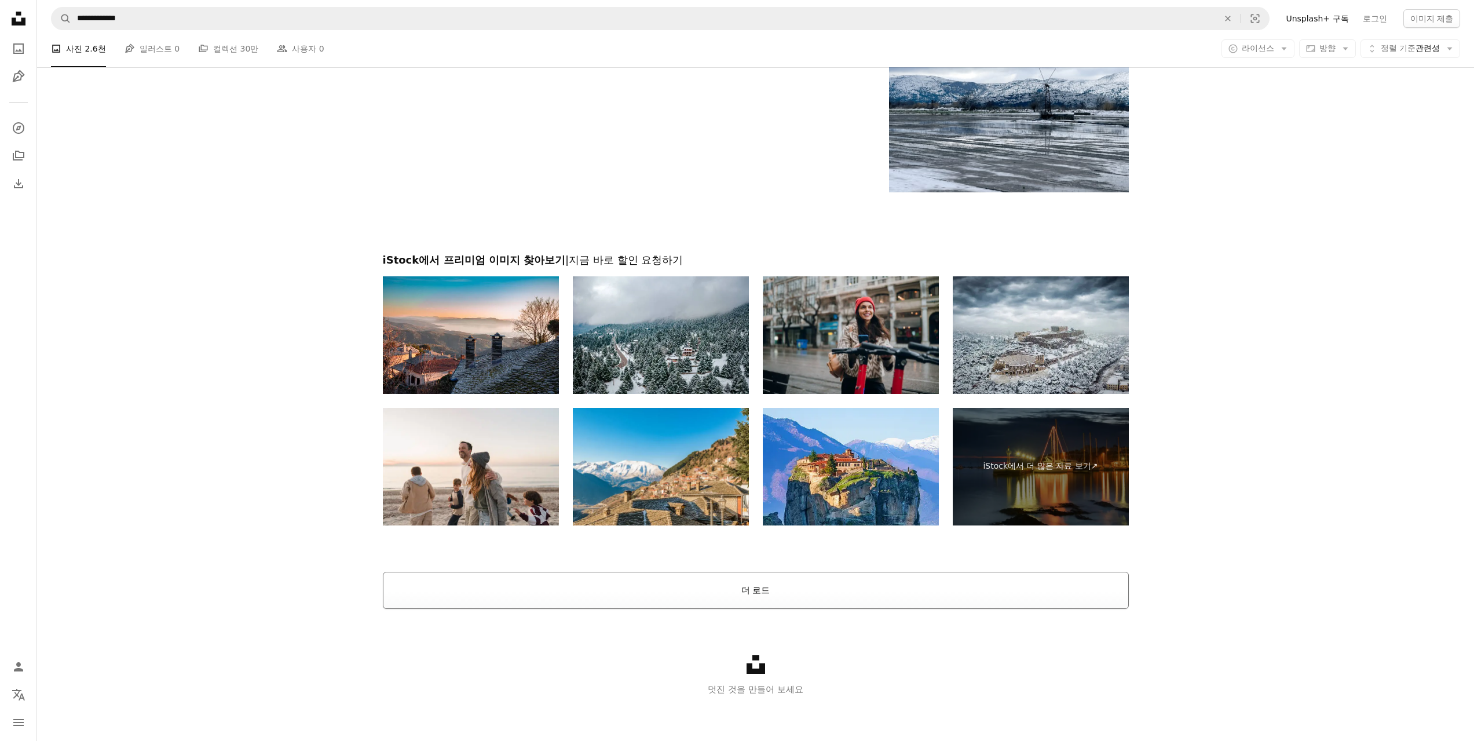
click at [756, 599] on button "더 로드" at bounding box center [756, 590] width 746 height 37
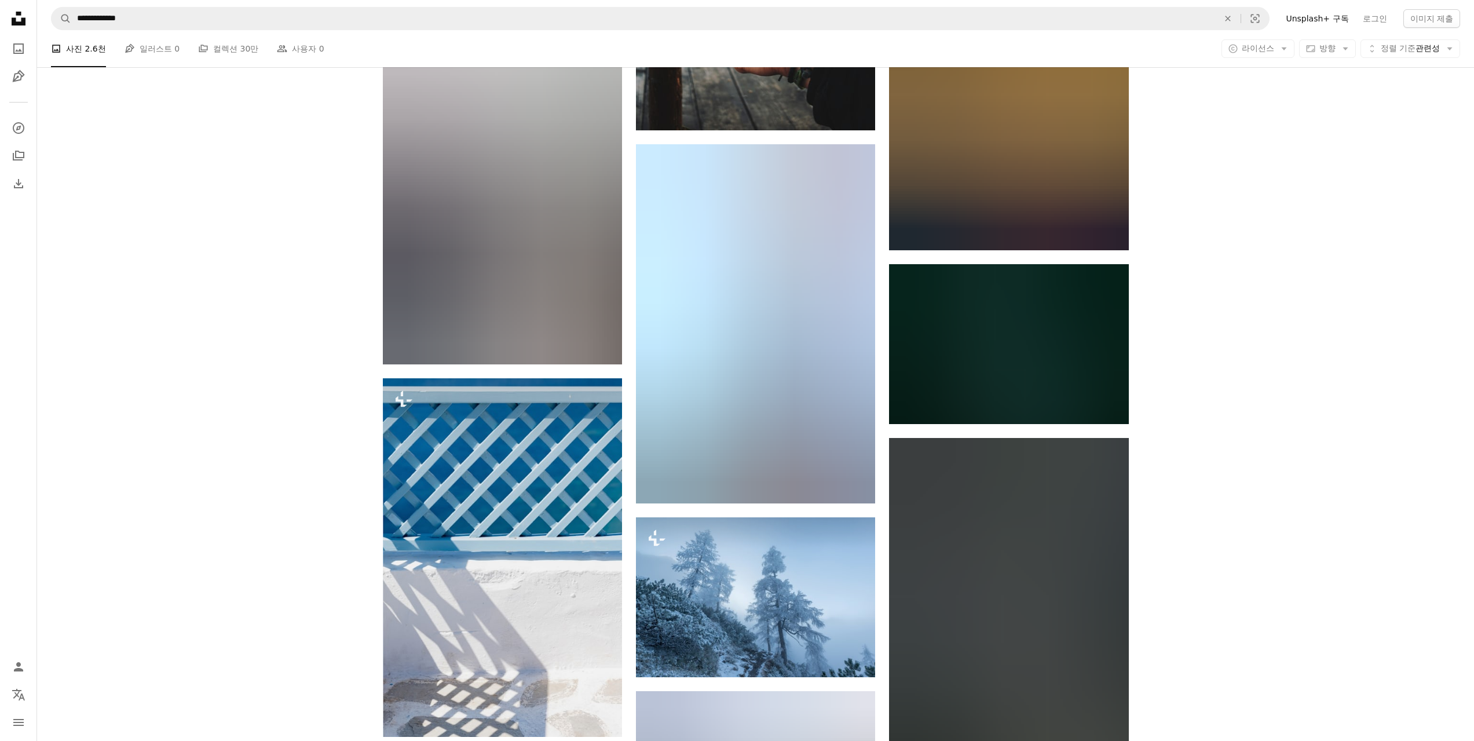
scroll to position [12283, 0]
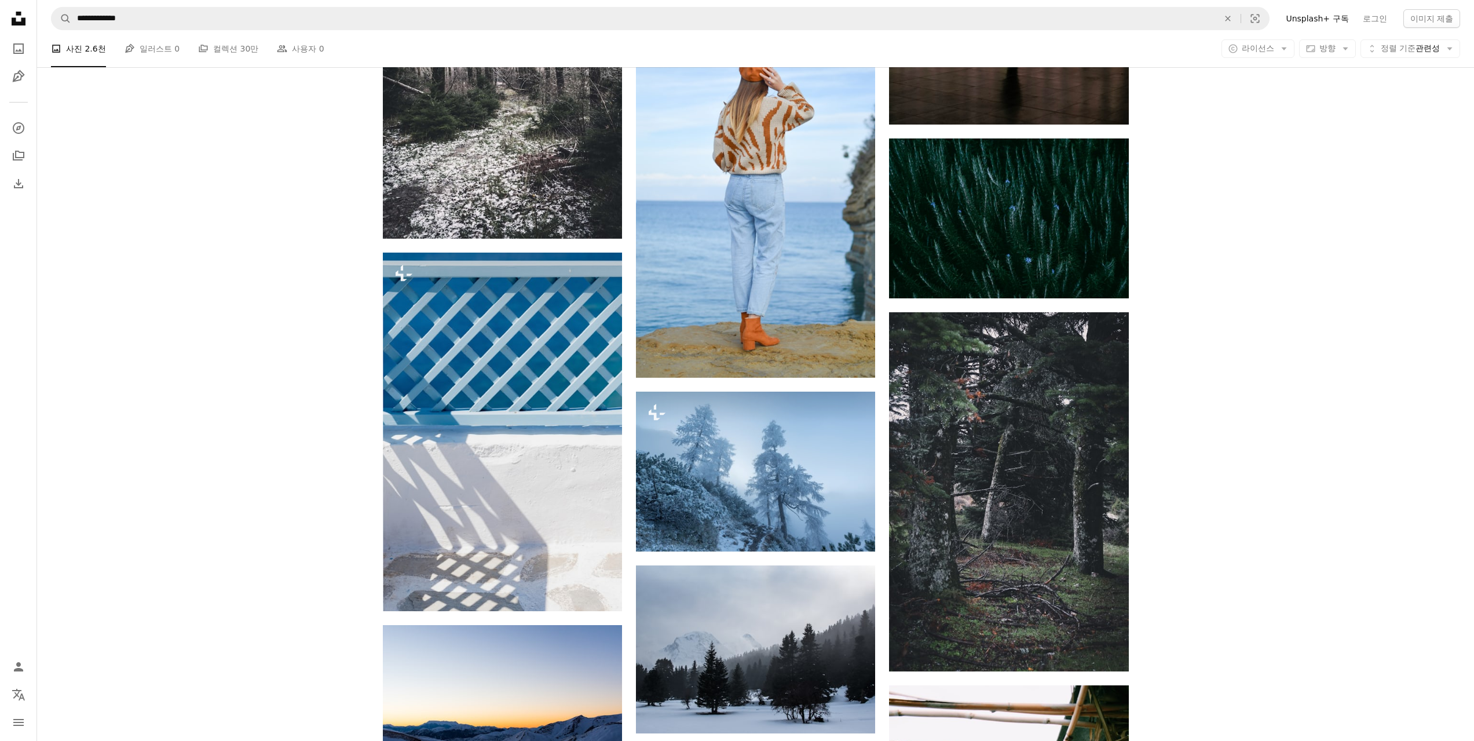
click at [22, 13] on icon "Unsplash logo Unsplash 홈" at bounding box center [18, 18] width 23 height 23
click at [19, 53] on icon "사진" at bounding box center [18, 48] width 10 height 10
